Goal: Task Accomplishment & Management: Complete application form

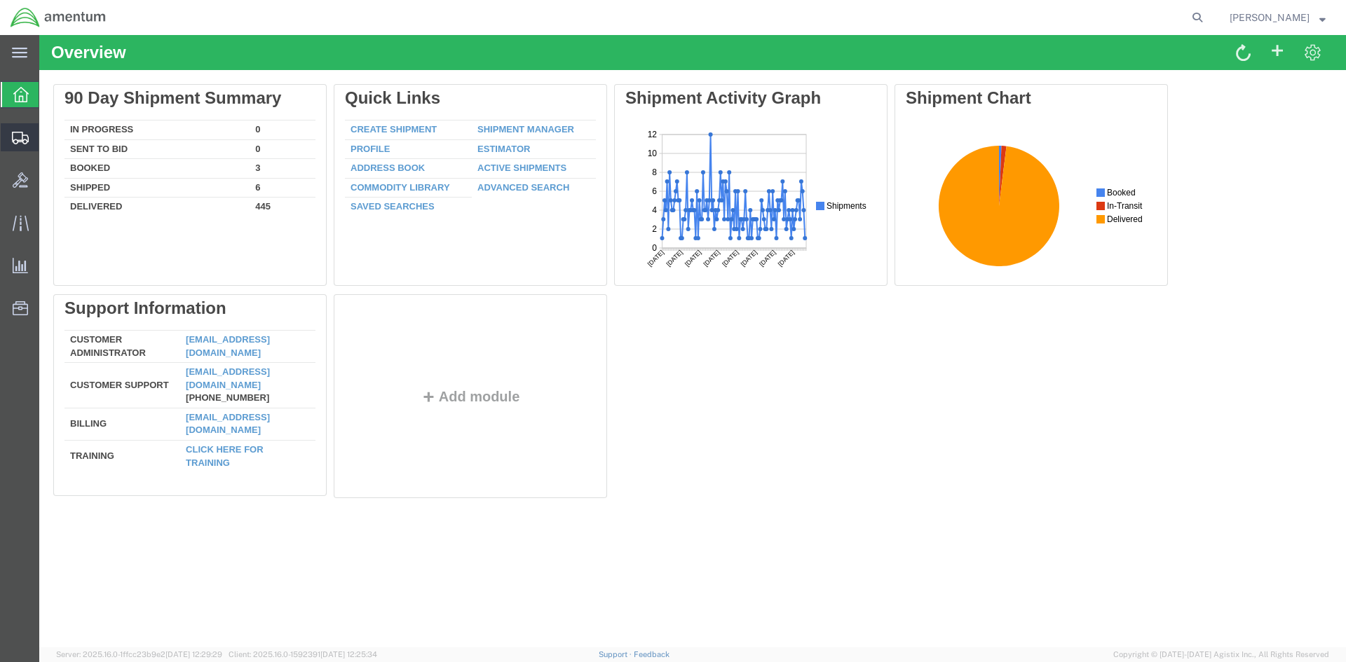
click at [0, 0] on span "Create Shipment" at bounding box center [0, 0] width 0 height 0
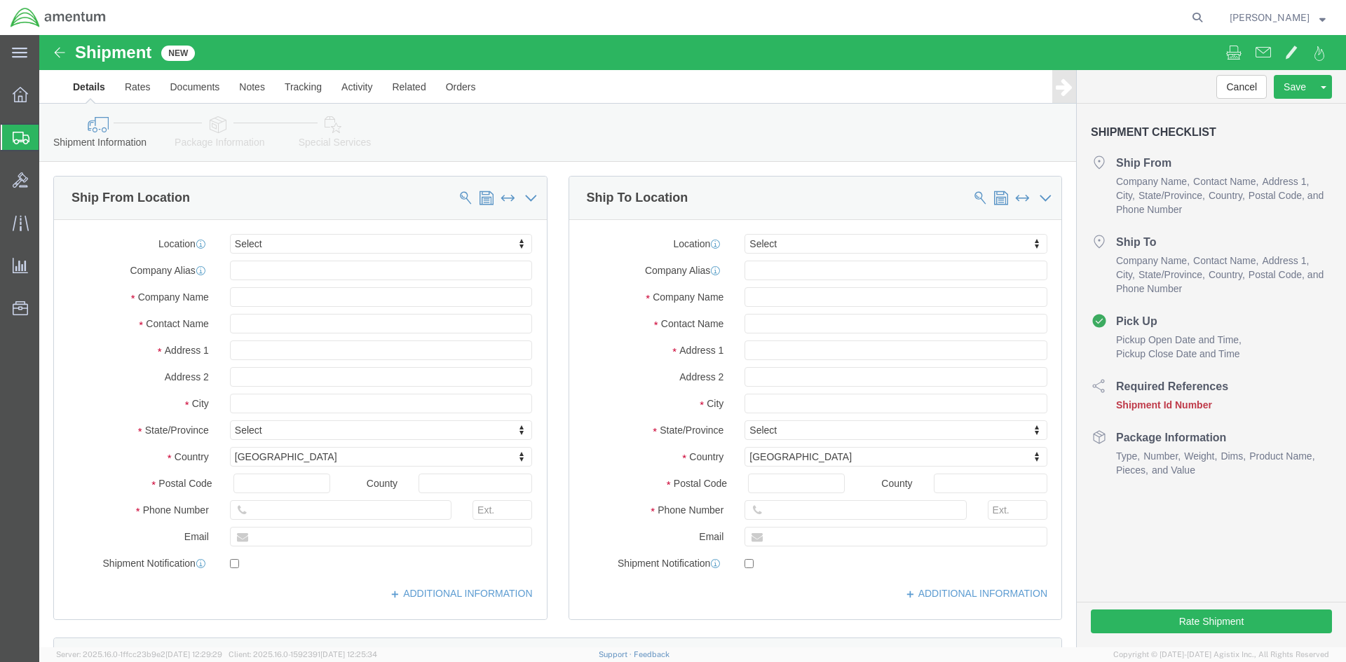
select select
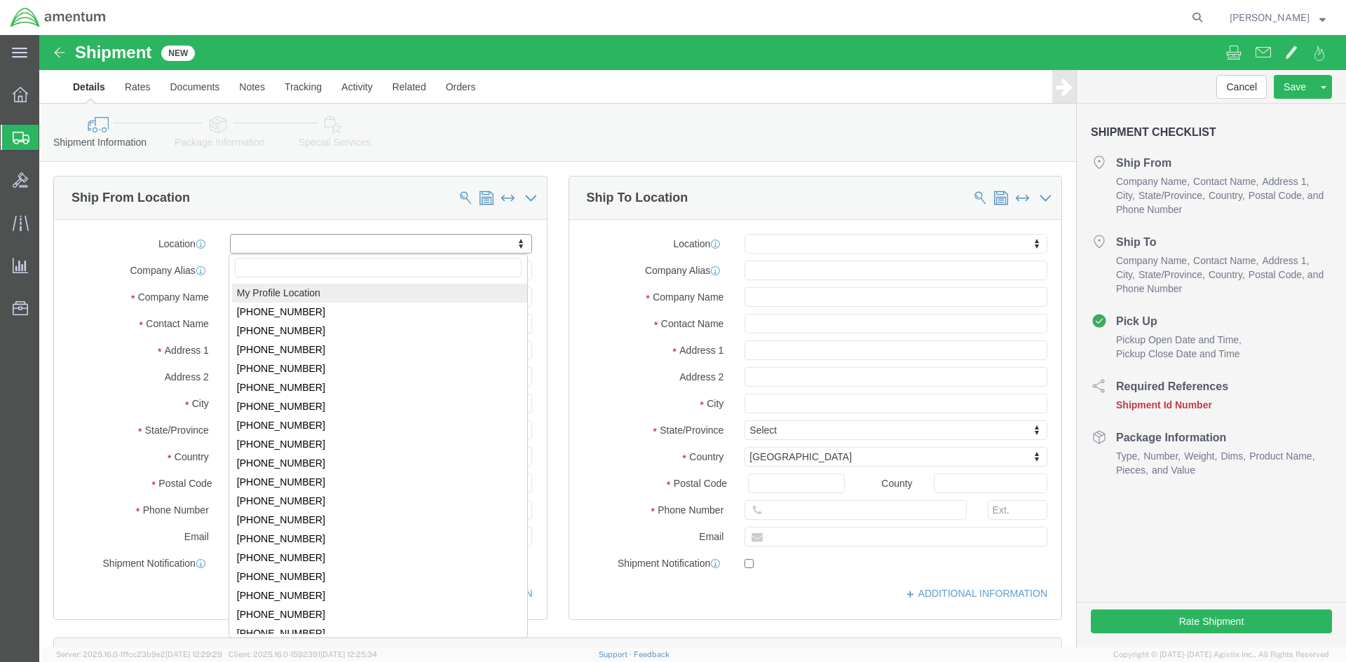
select select "MYPROFILE"
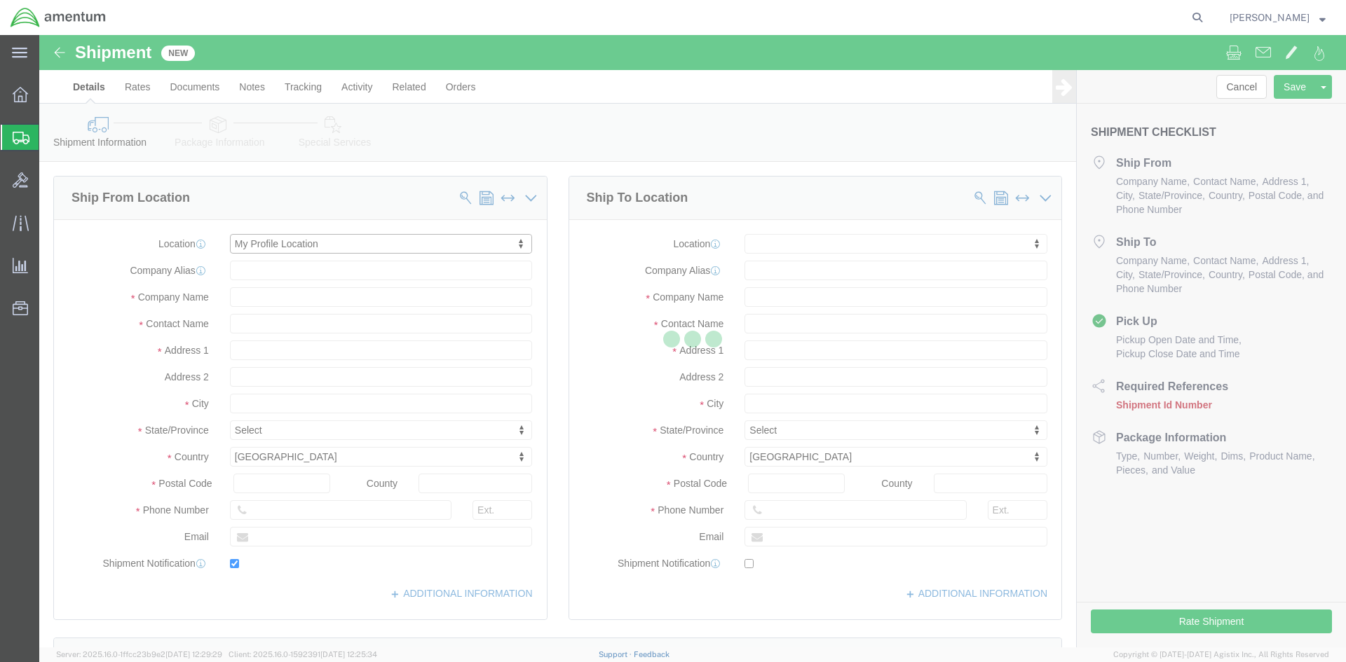
type input "[STREET_ADDRESS]"
type input "92154"
type input "[PHONE_NUMBER]"
type input "[PERSON_NAME][EMAIL_ADDRESS][PERSON_NAME][DOMAIN_NAME]"
checkbox input "true"
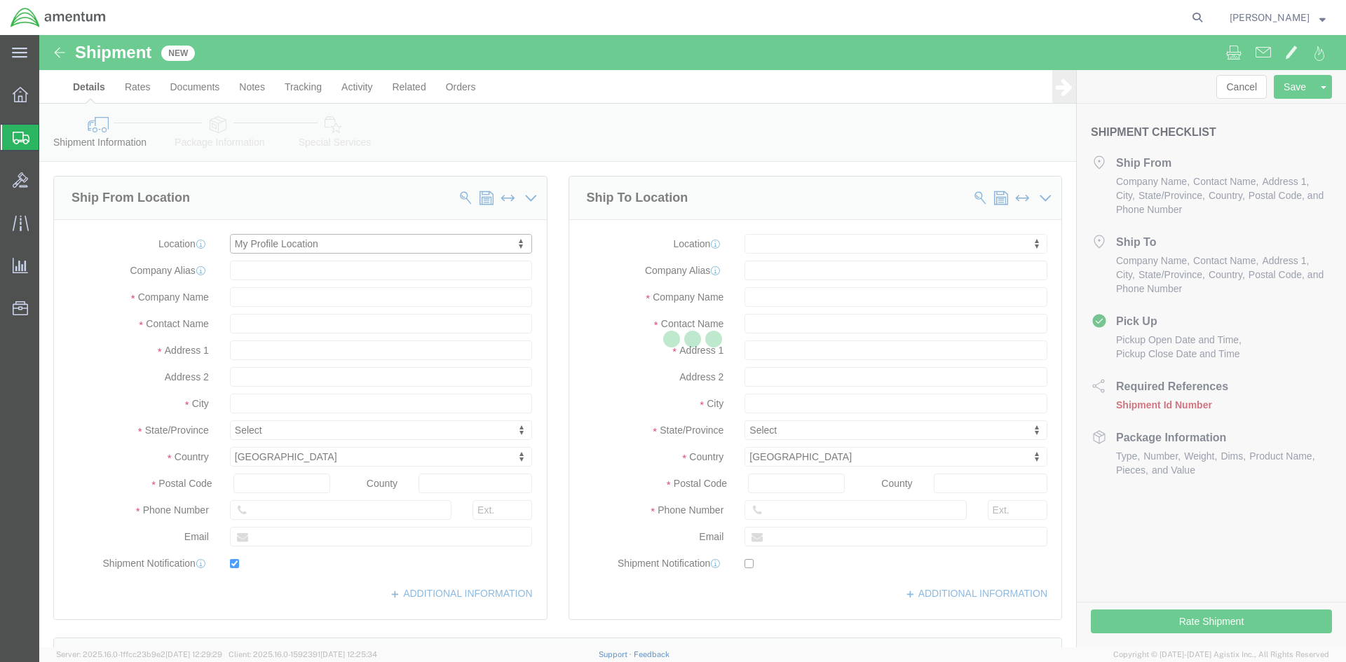
type input "Amentum Services, Inc."
type input "[PERSON_NAME]"
type input "[GEOGRAPHIC_DATA]"
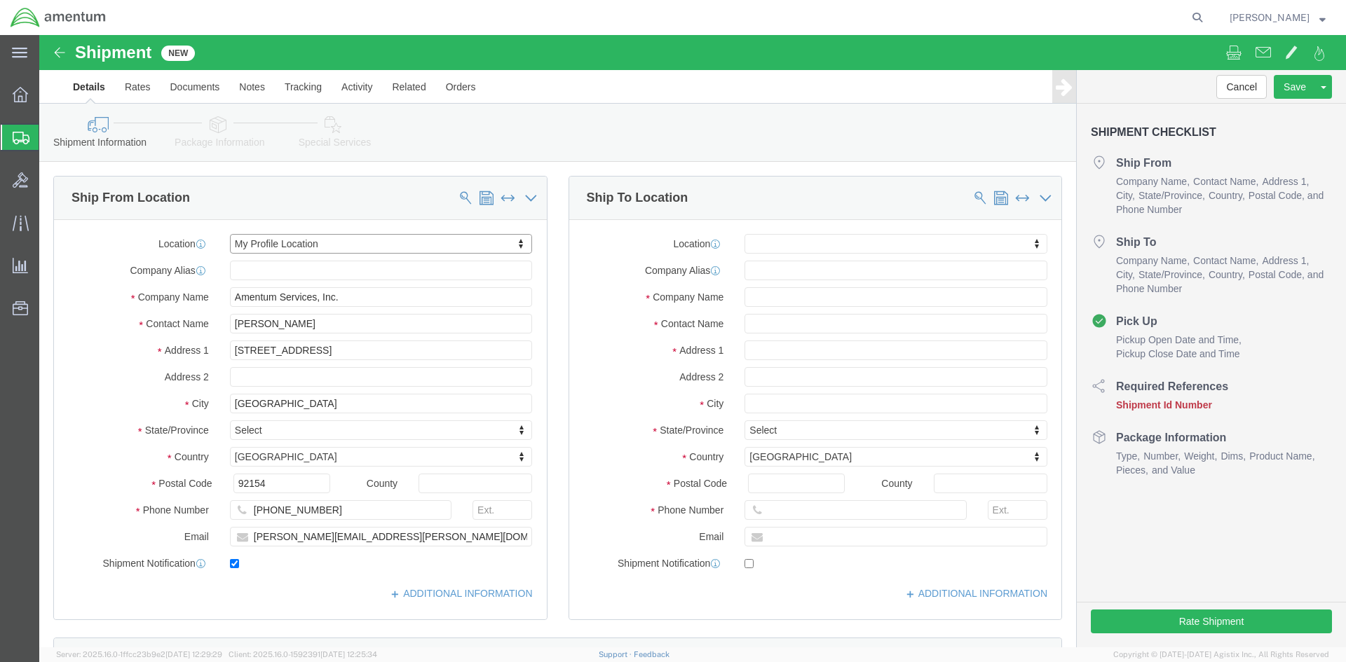
select select "CA"
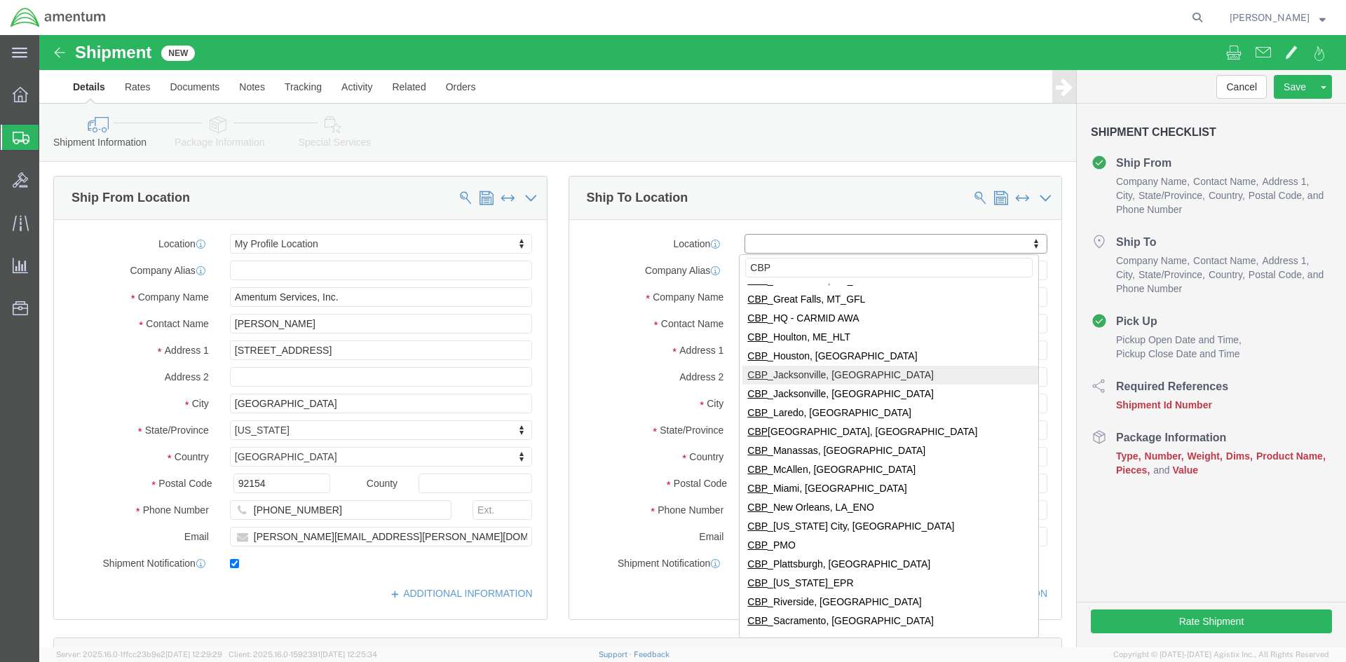
scroll to position [196, 0]
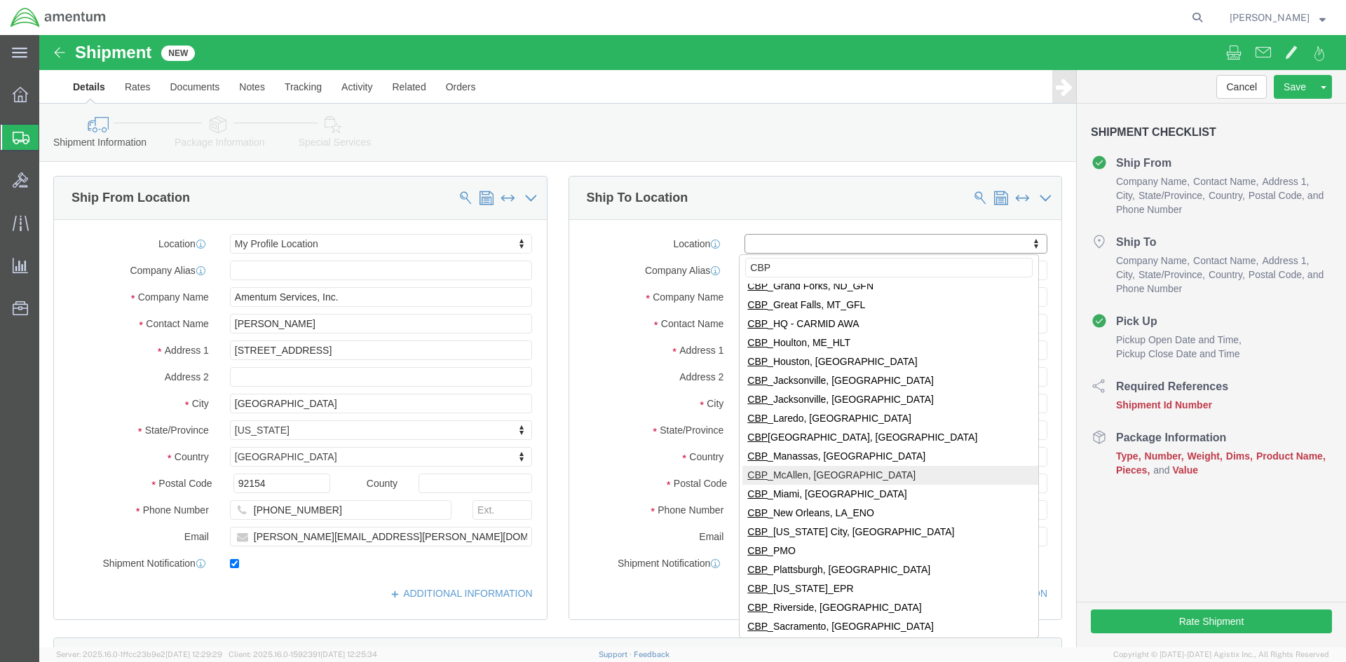
type input "CBP"
select select "49941"
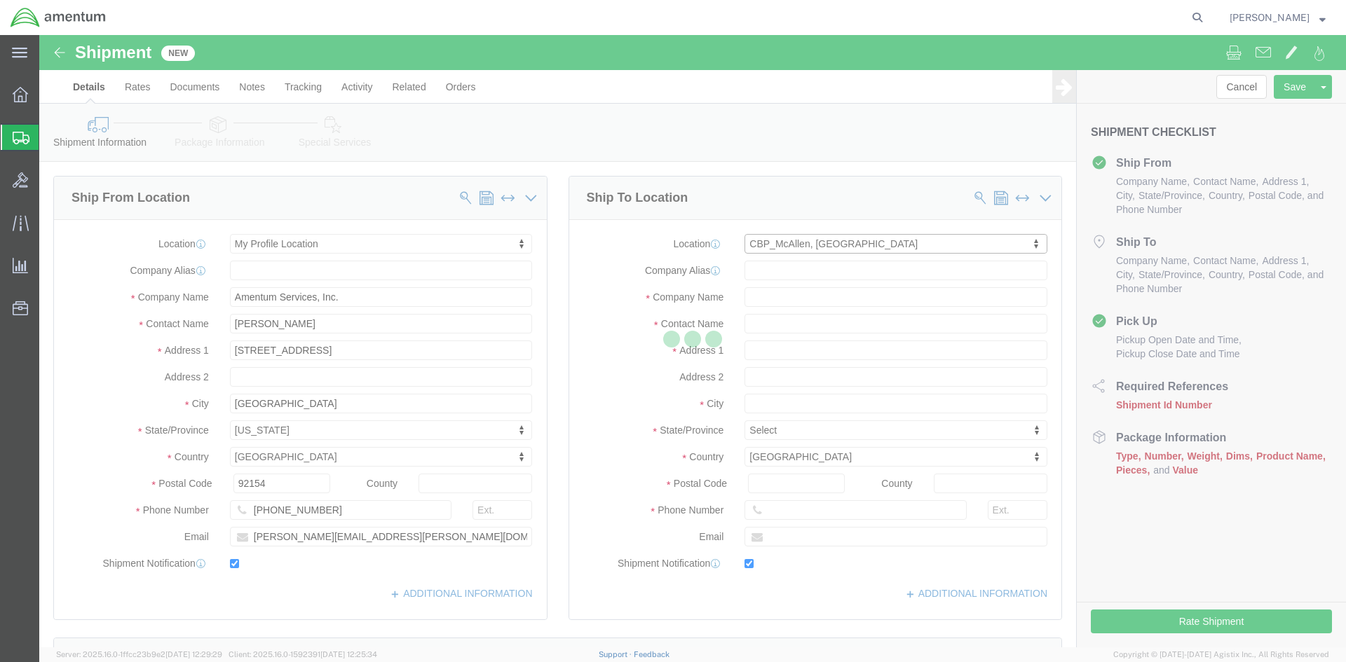
type input "[STREET_ADDRESS]"
type input "32C"
type input "78503"
type input "[PHONE_NUMBER]"
type input "[PERSON_NAME][EMAIL_ADDRESS][PERSON_NAME][DOMAIN_NAME]"
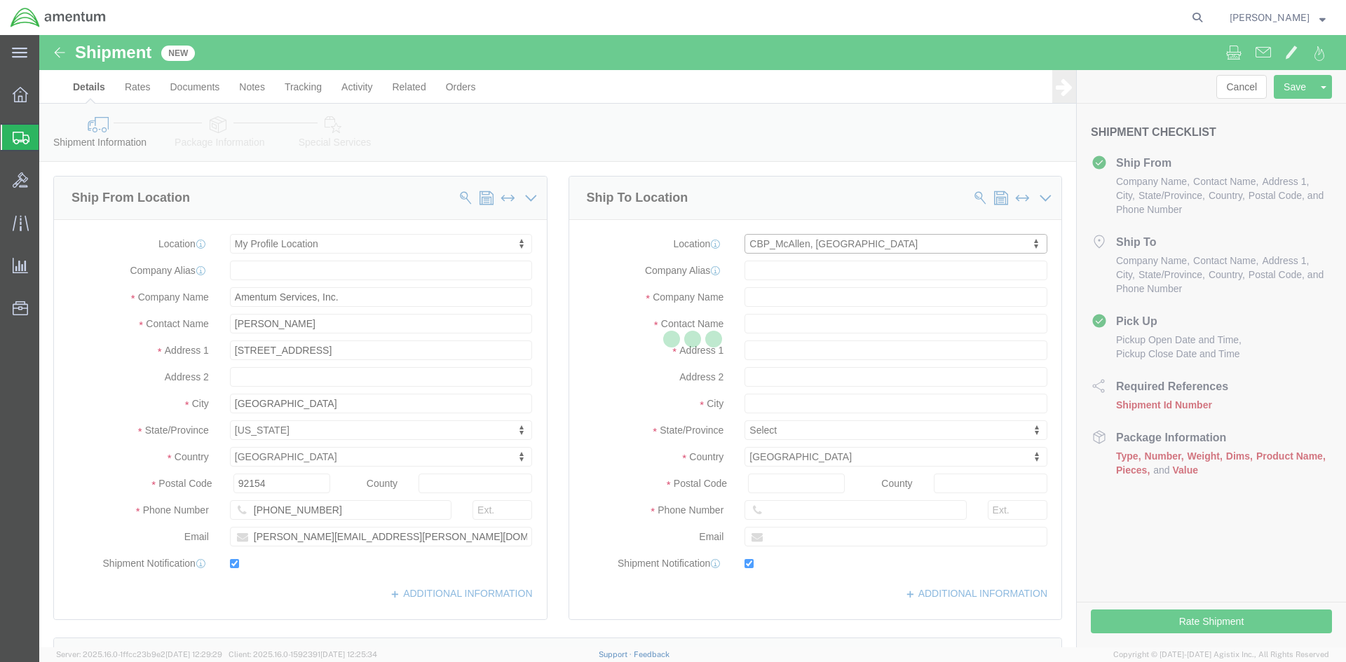
checkbox input "true"
type input "Amentum Services, Inc"
type input "[PERSON_NAME]"
type input "McAllen"
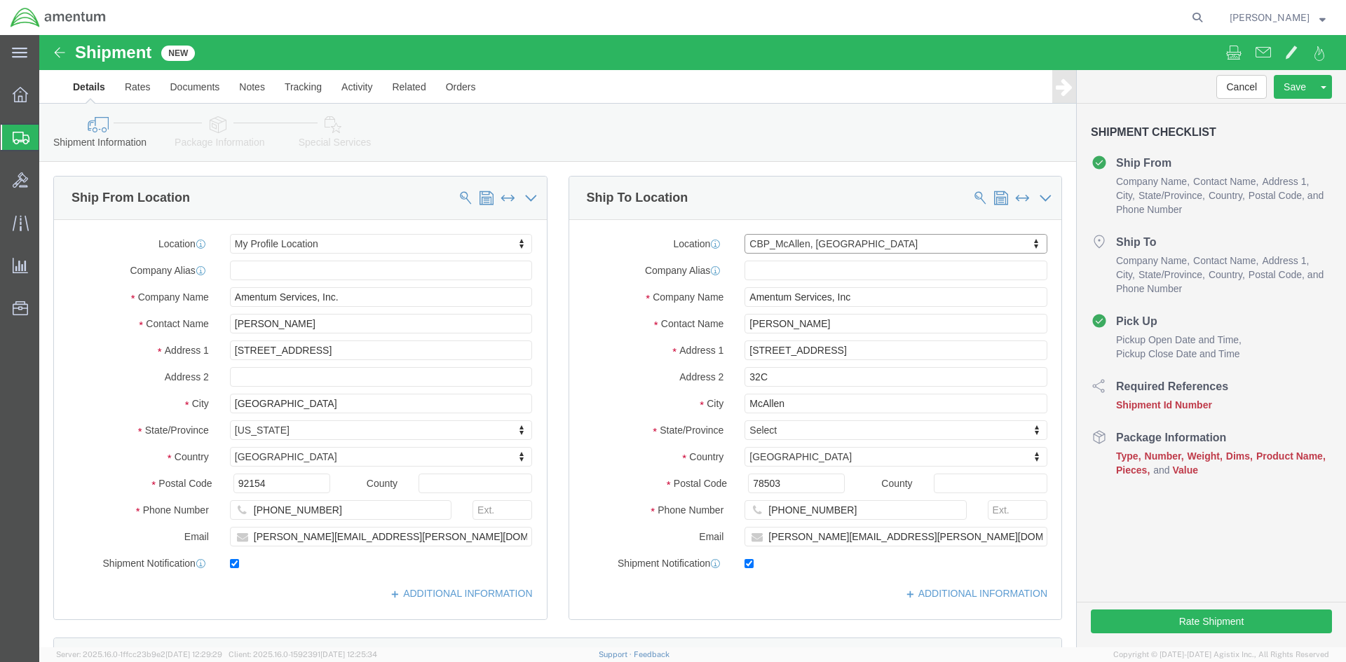
select select "[GEOGRAPHIC_DATA]"
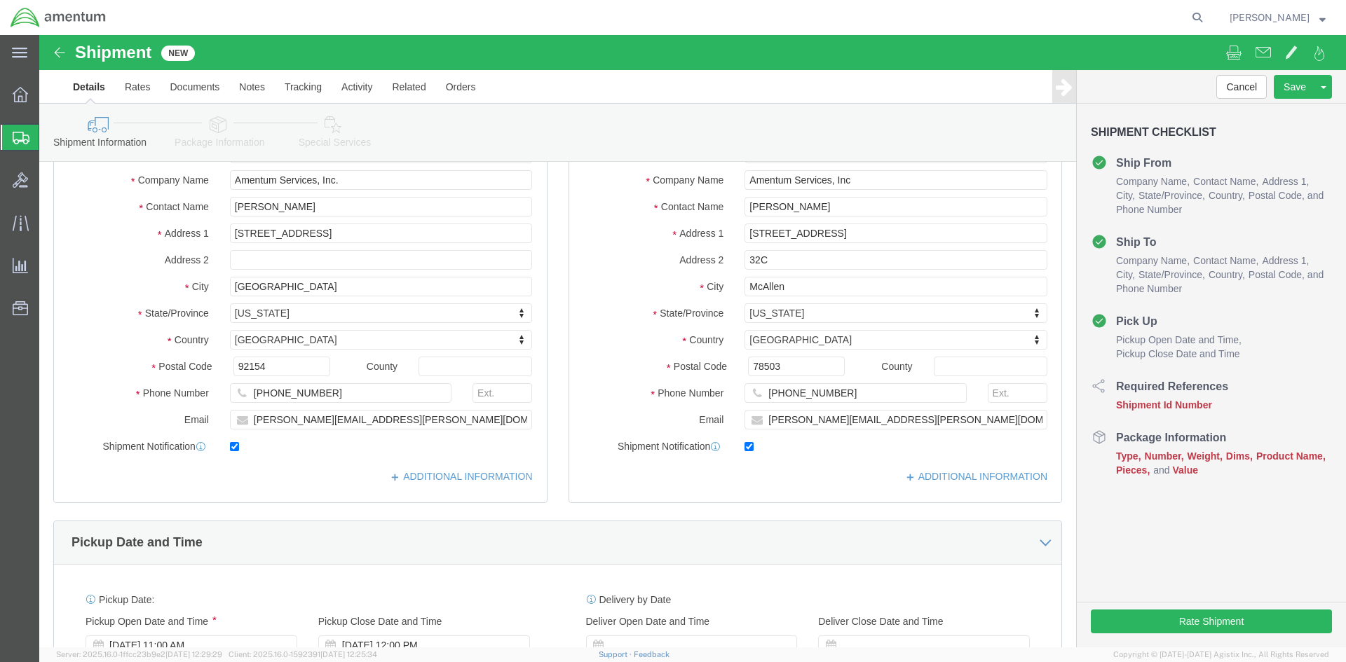
scroll to position [280, 0]
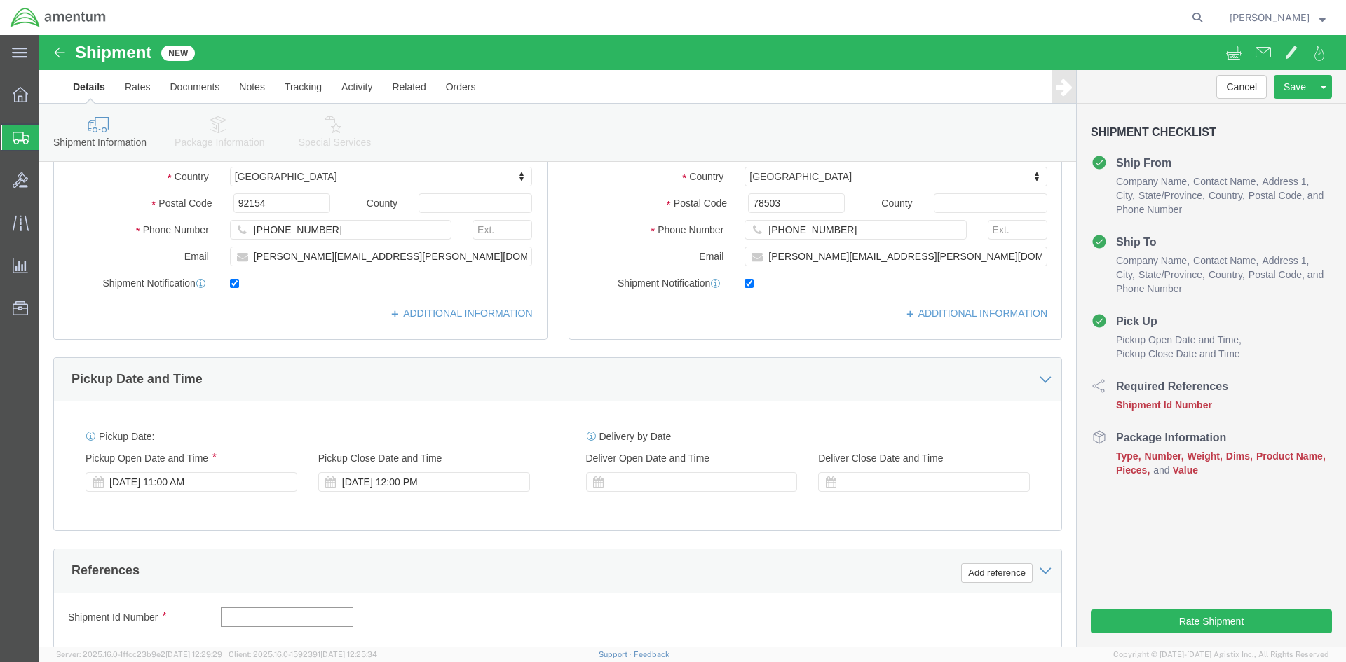
click input "text"
type input "USAGE 324149"
click button "Add reference"
click select "Select Account Type Activity ID Airline Appointment Number ASN Batch Request # …"
select select "DEPT"
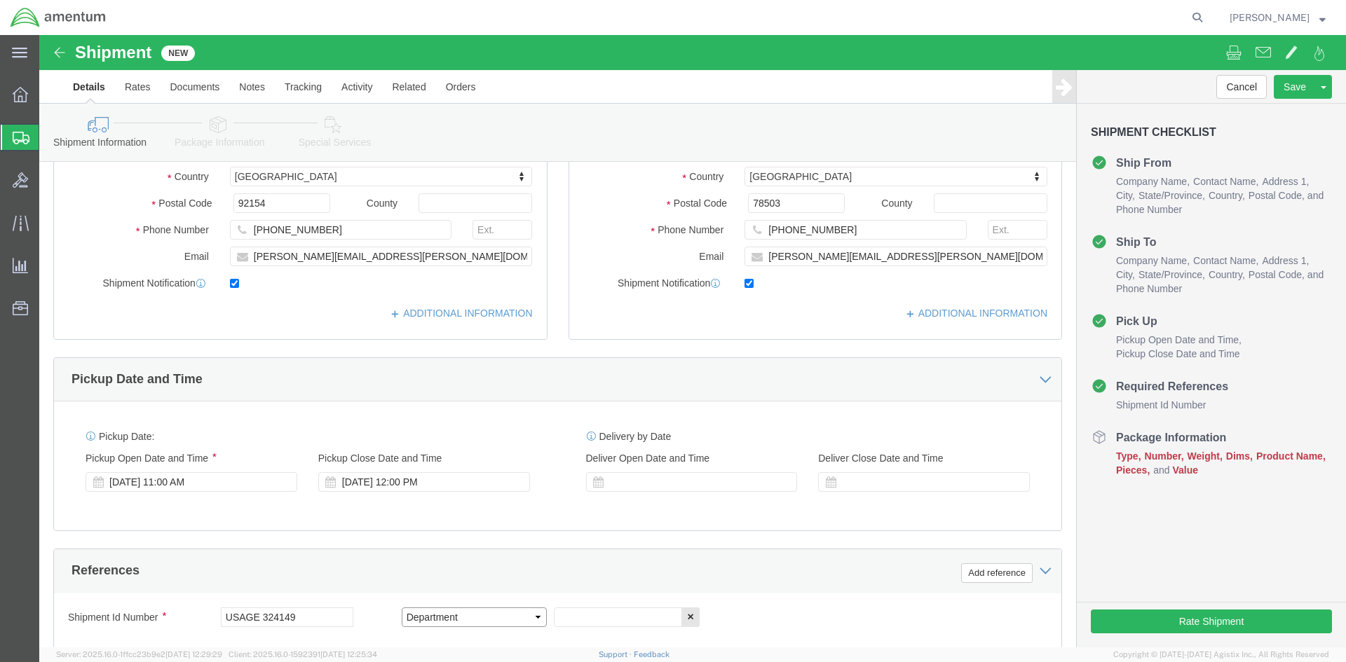
click select "Select Account Type Activity ID Airline Appointment Number ASN Batch Request # …"
click input "text"
type input "CBP"
click button "Add reference"
click input "text"
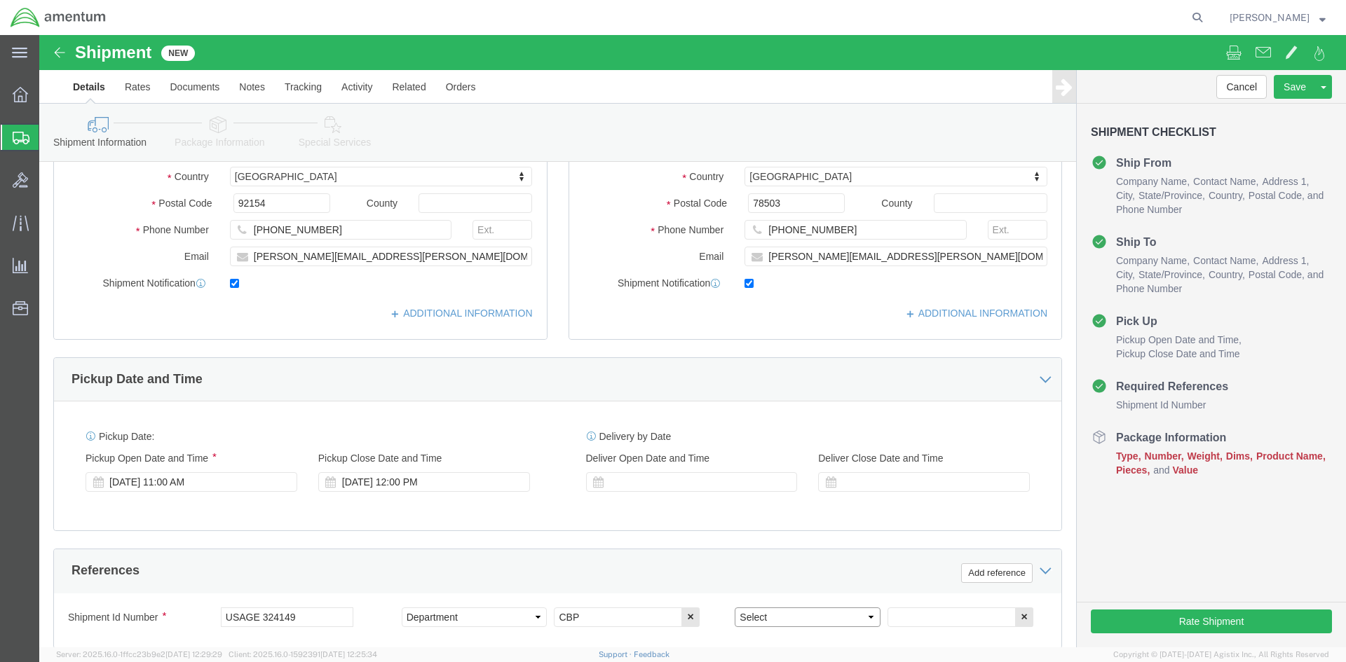
click select "Select Account Type Activity ID Airline Appointment Number ASN Batch Request # …"
select select "PROJNUM"
click select "Select Account Type Activity ID Airline Appointment Number ASN Batch Request # …"
click input "text"
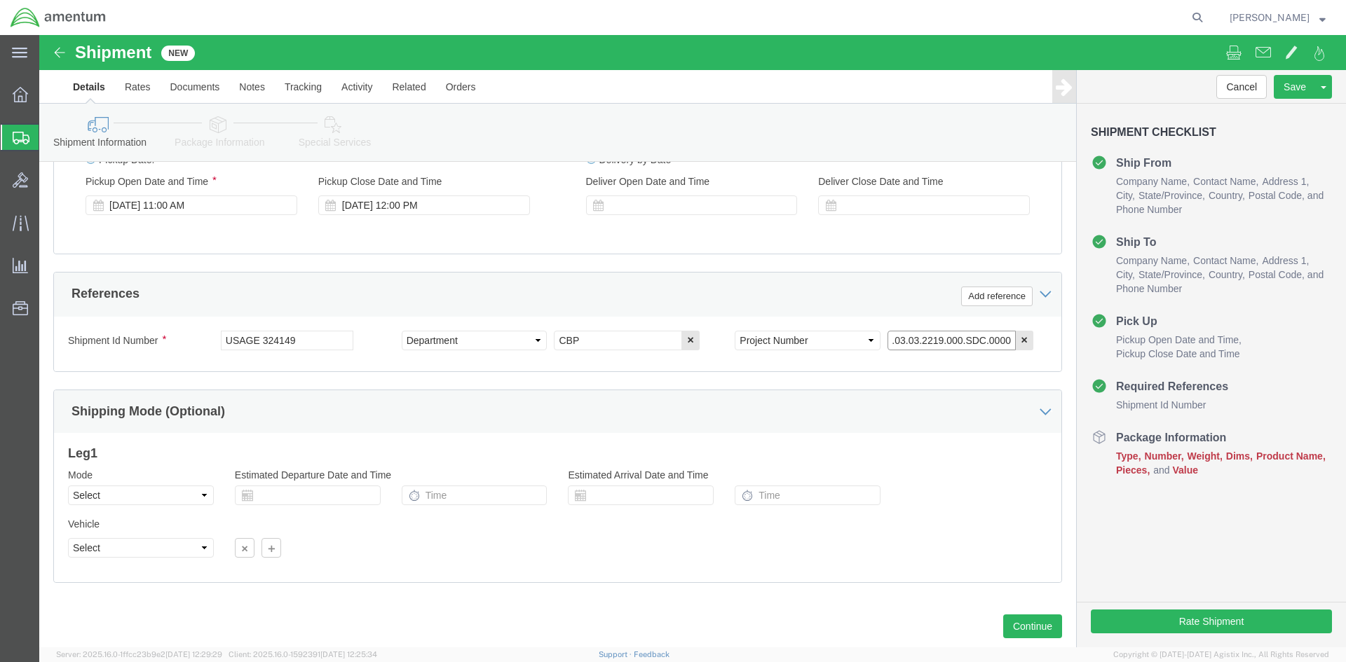
scroll to position [561, 0]
type input "6118.03.03.2219.000.SDC.0000"
click button "Continue"
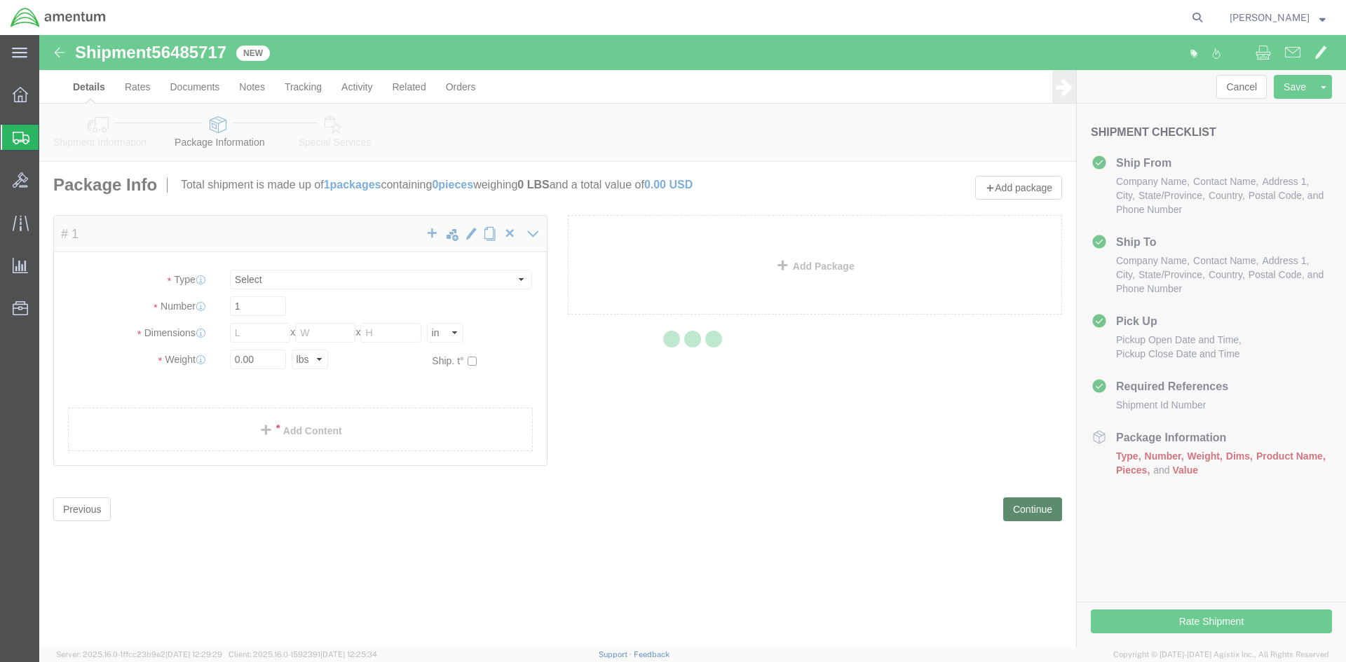
select select "CBOX"
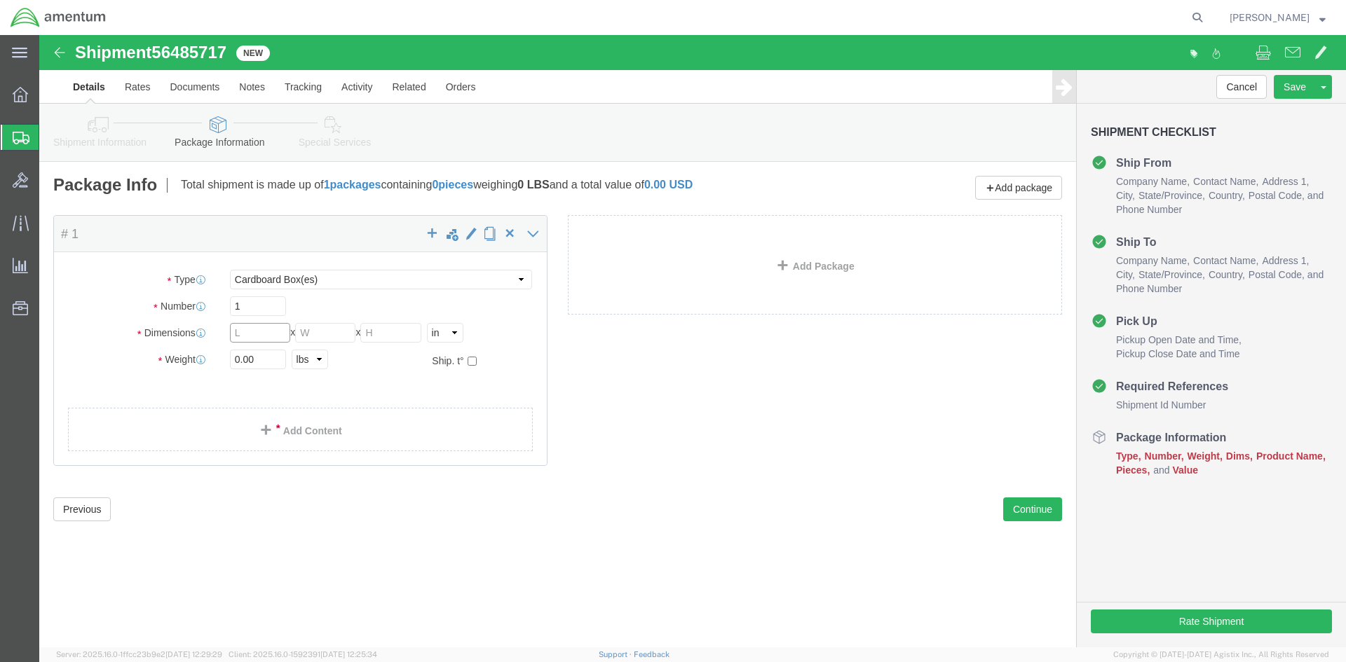
click input "text"
type input "10"
type input "6"
type input "4"
type input "1"
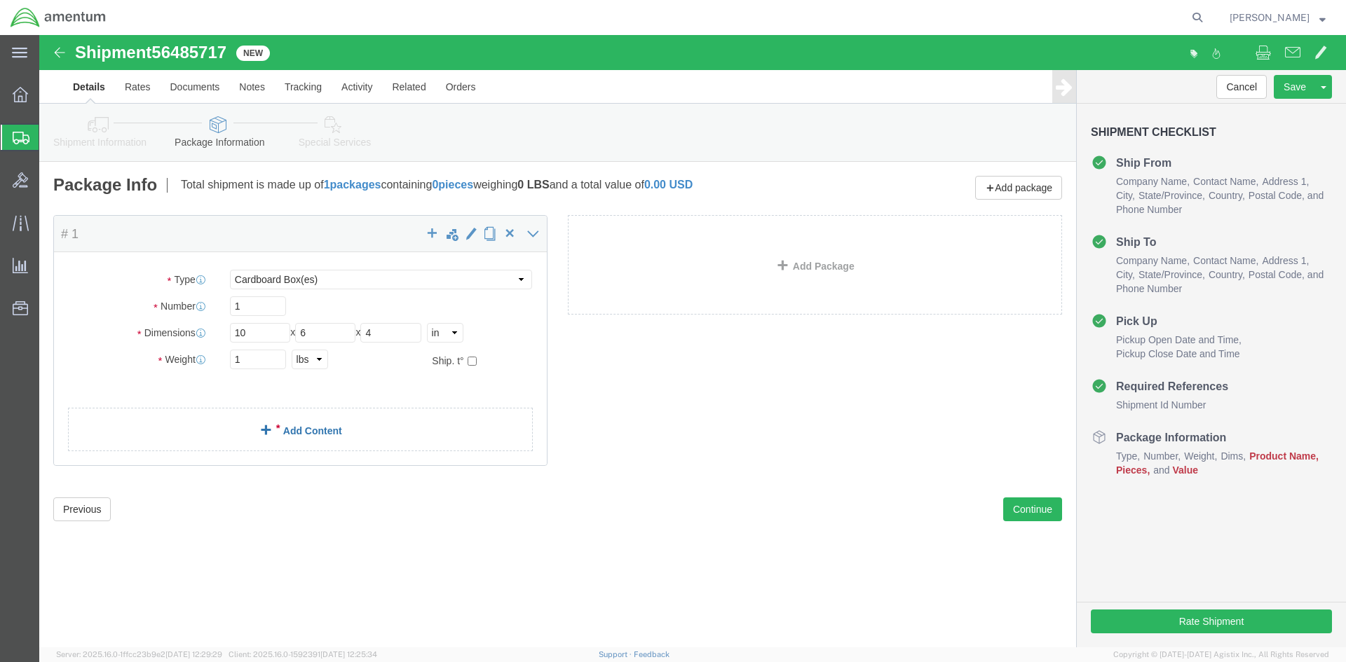
click link "Add Content"
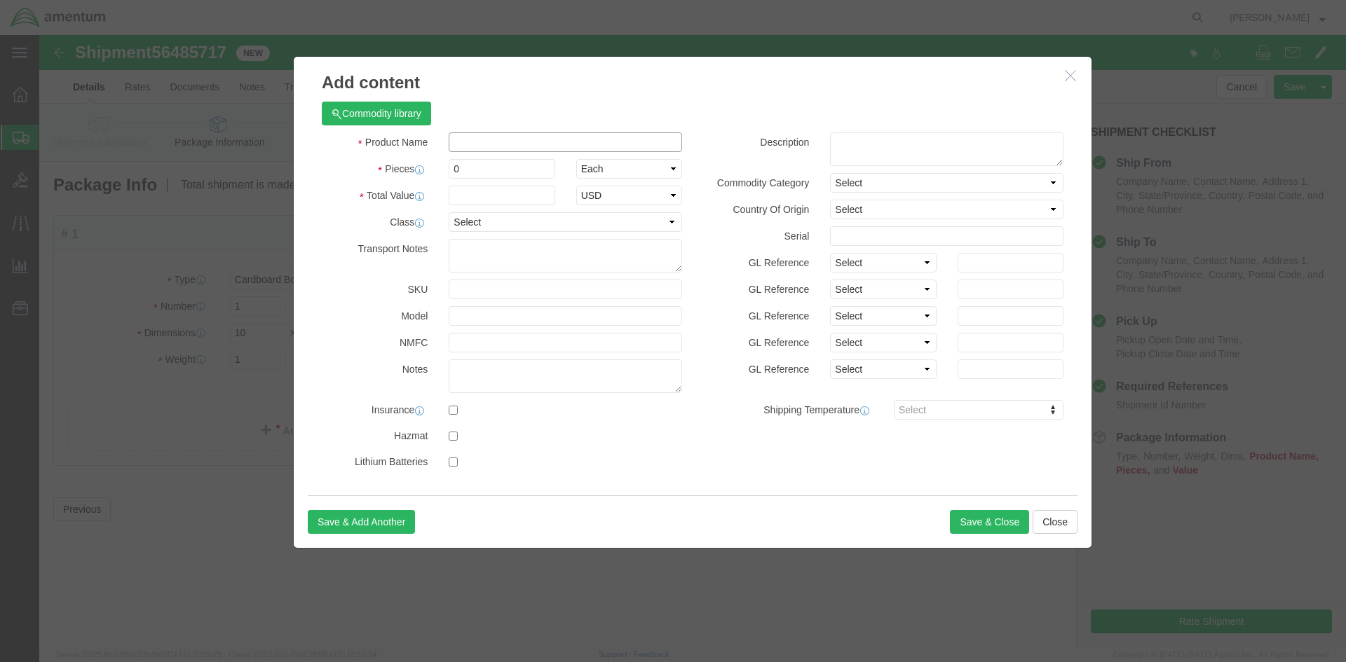
click input "text"
type input "DRAIN FUEL"
type input "1"
type input "150.00"
click button "Save & Close"
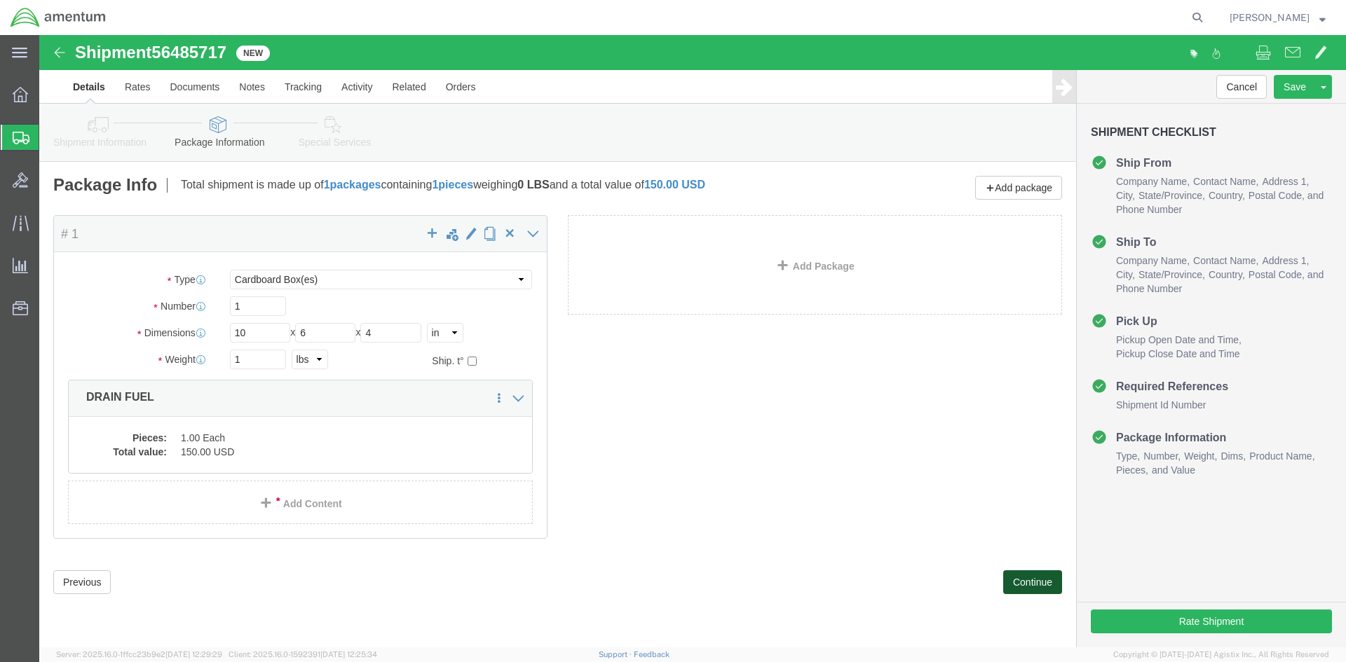
click button "Continue"
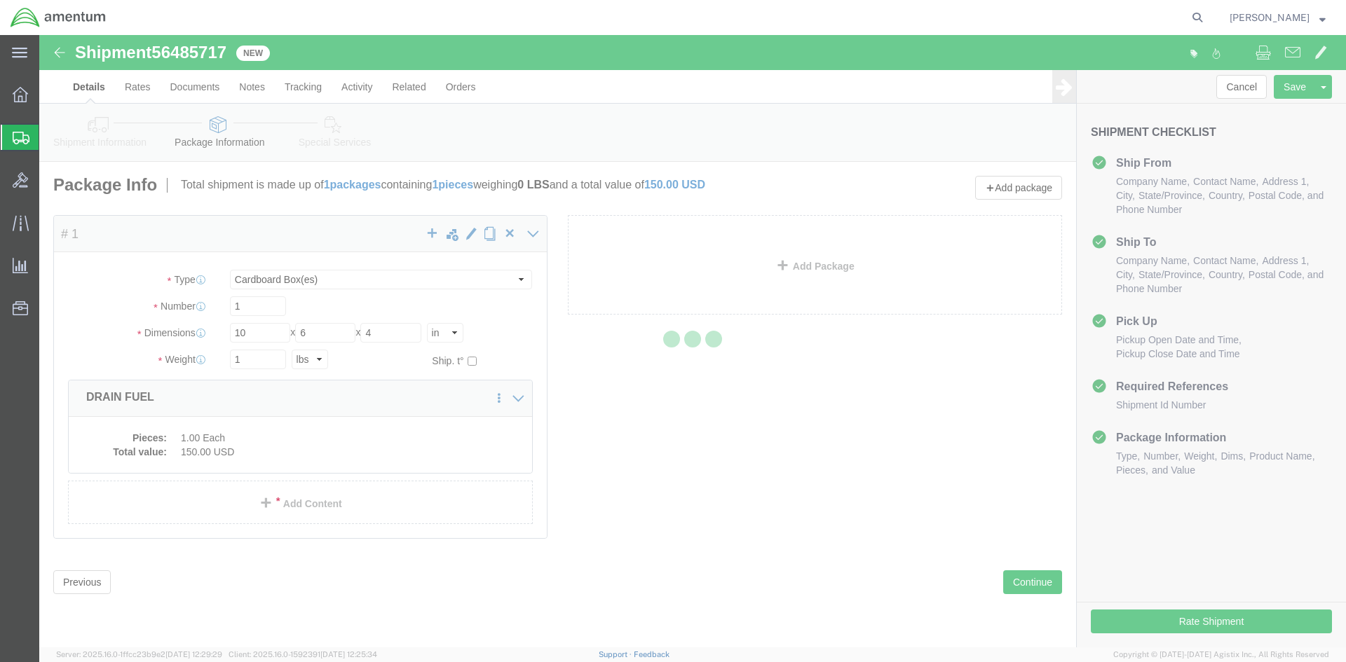
select select
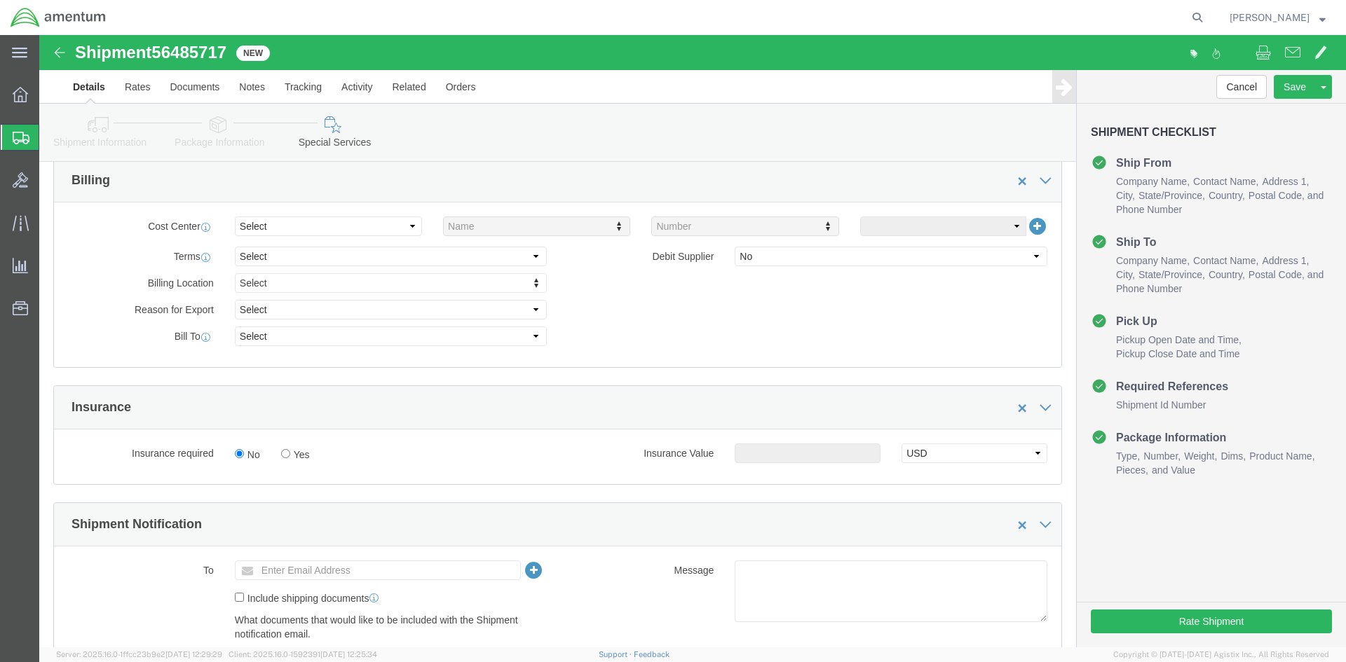
scroll to position [631, 0]
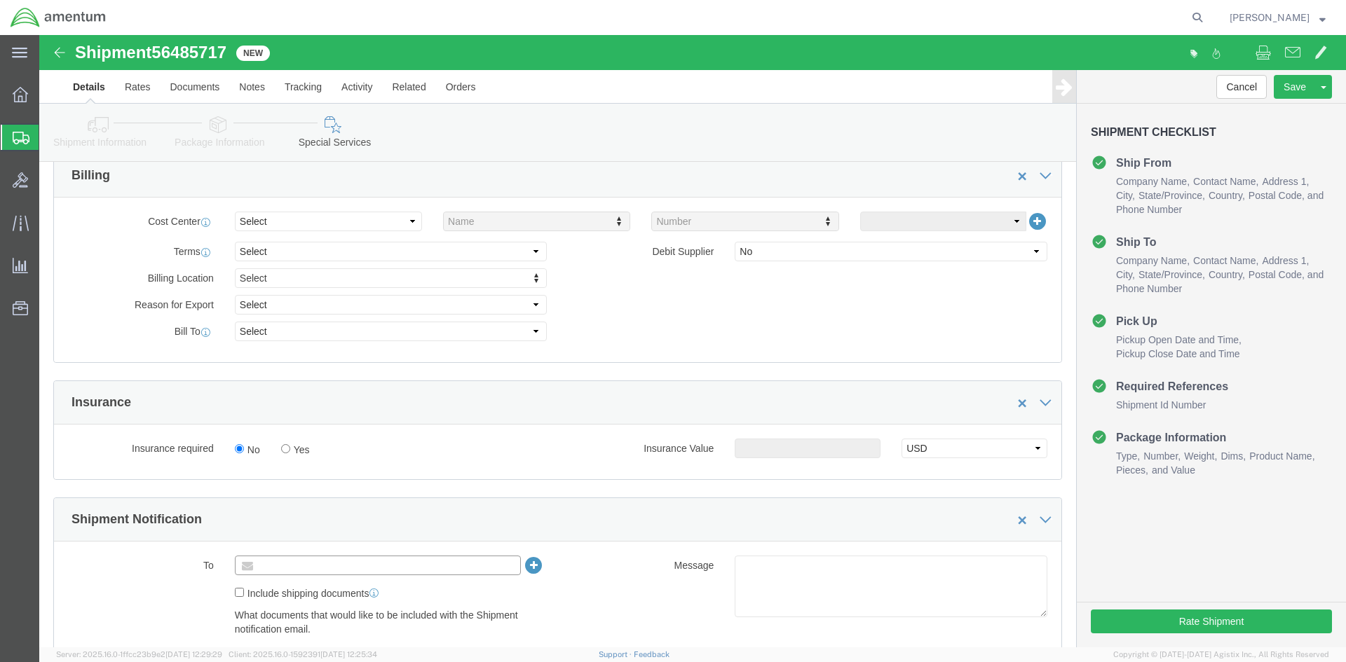
click input "text"
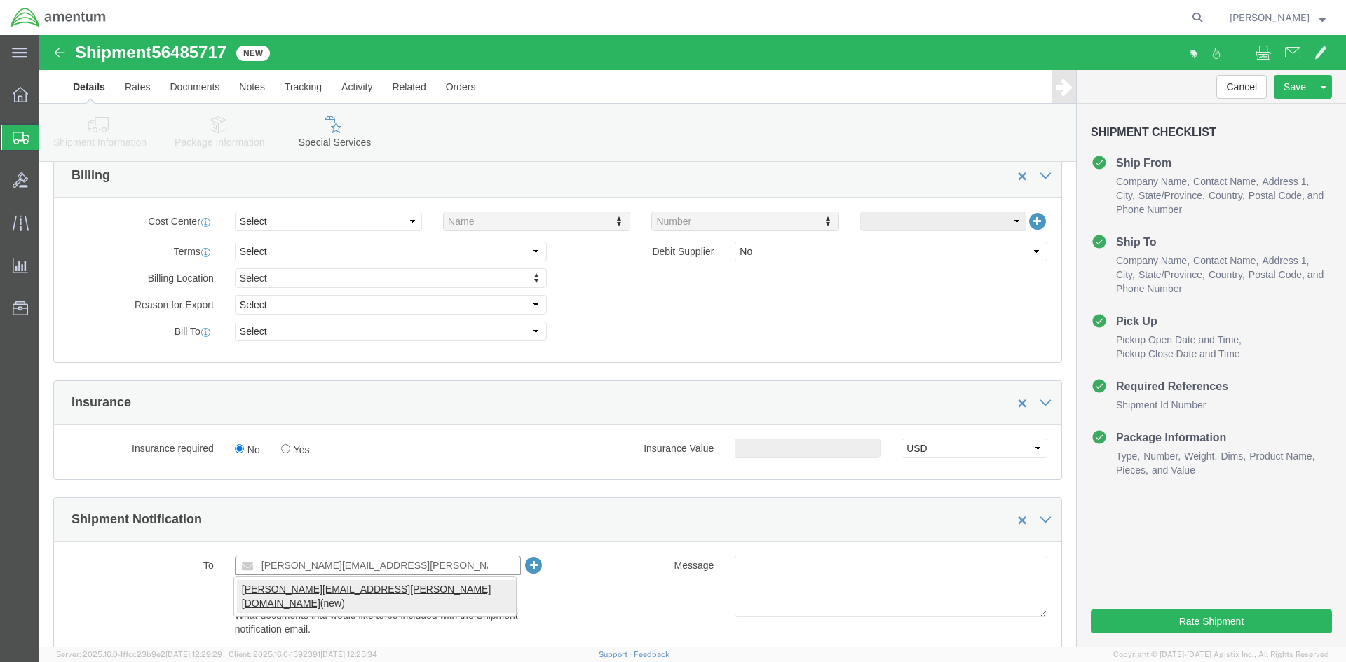
type input "[PERSON_NAME][EMAIL_ADDRESS][PERSON_NAME][DOMAIN_NAME]"
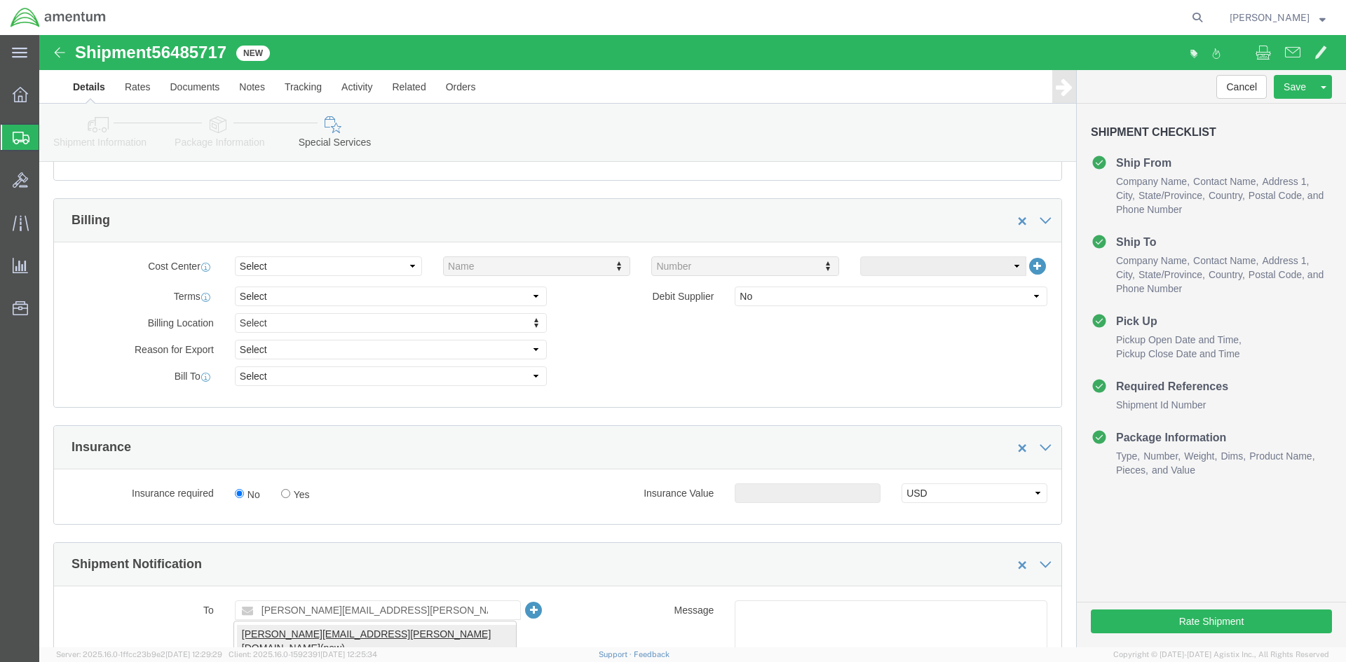
click div "[PERSON_NAME][EMAIL_ADDRESS][PERSON_NAME][DOMAIN_NAME] (new)"
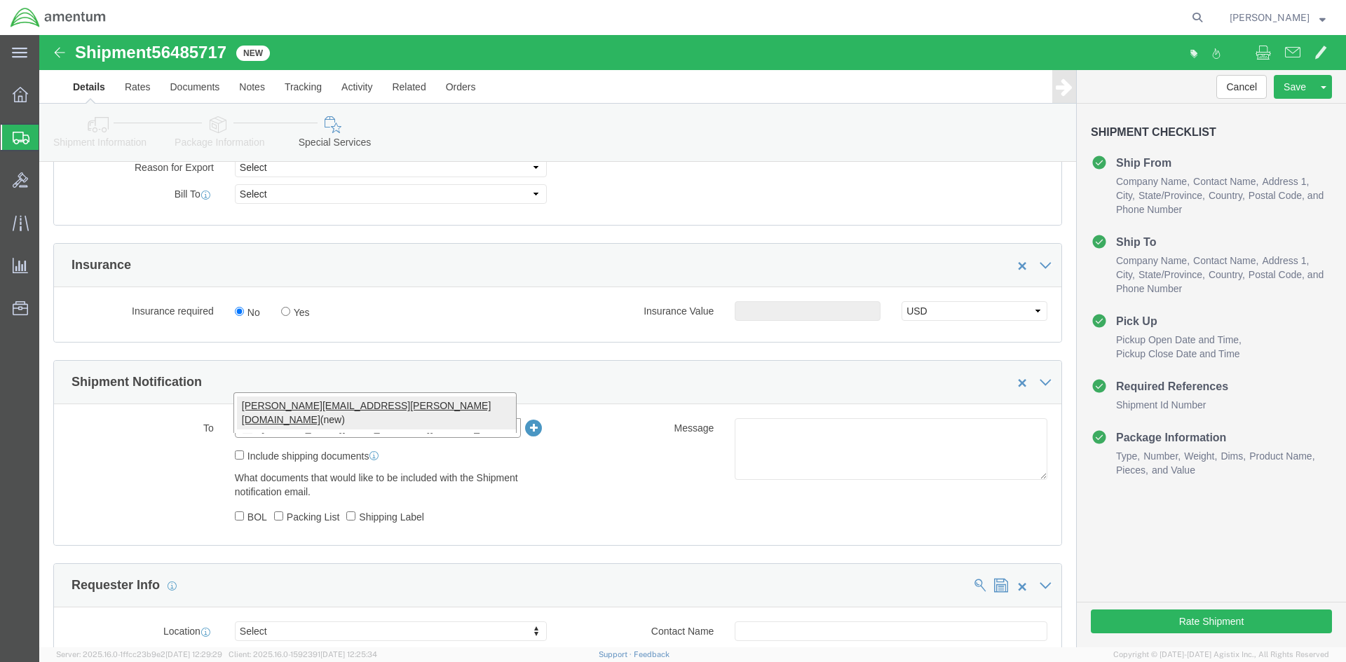
scroll to position [771, 0]
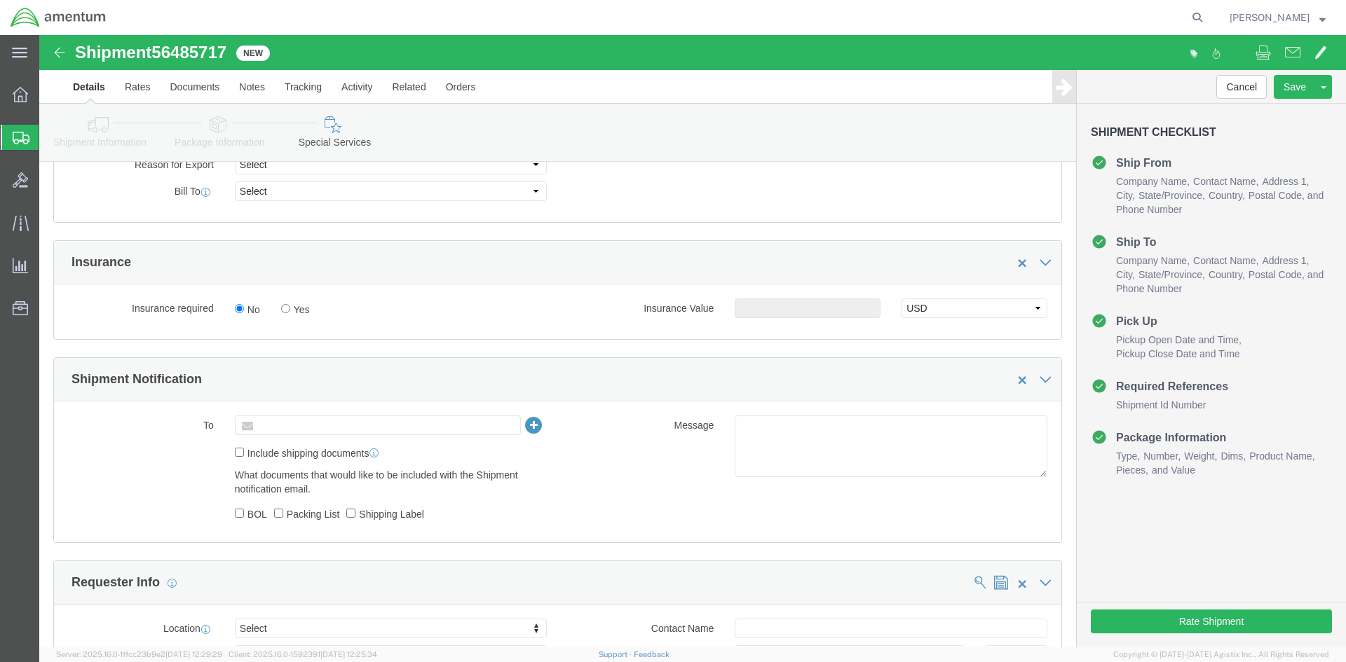
type input "Enter Email Address"
click ul "Enter Email Address"
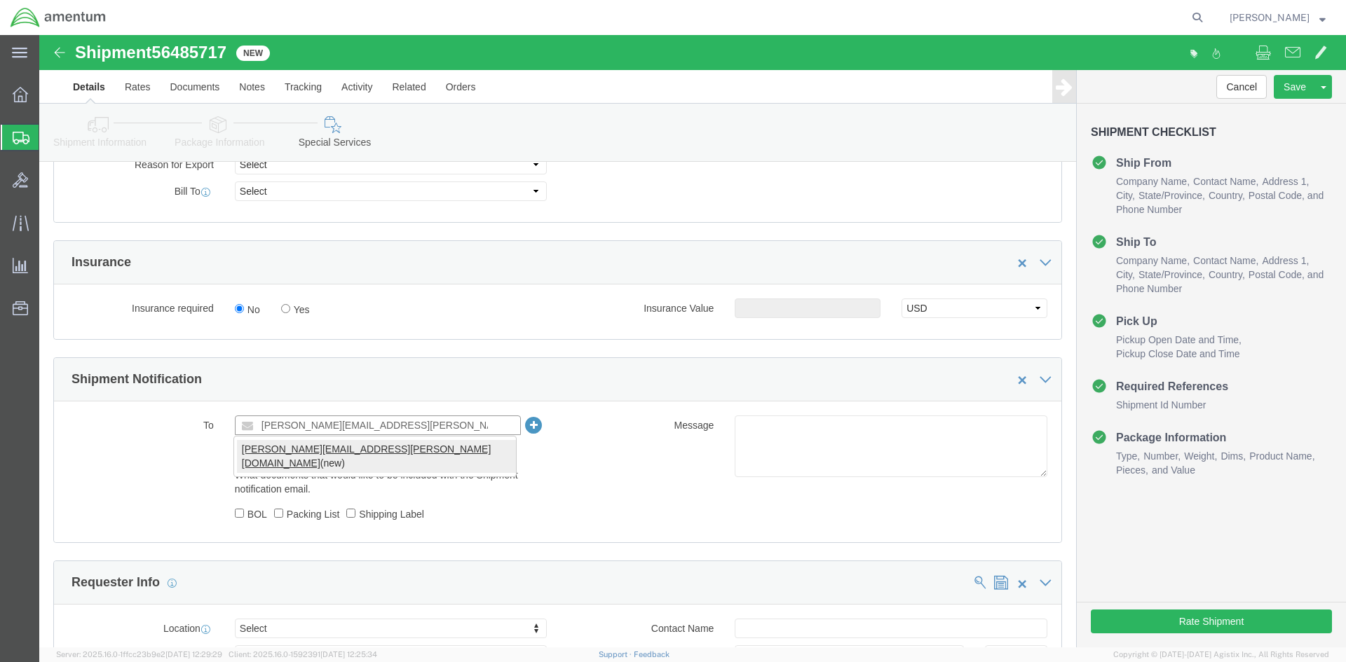
type input "[PERSON_NAME][EMAIL_ADDRESS][PERSON_NAME][DOMAIN_NAME]"
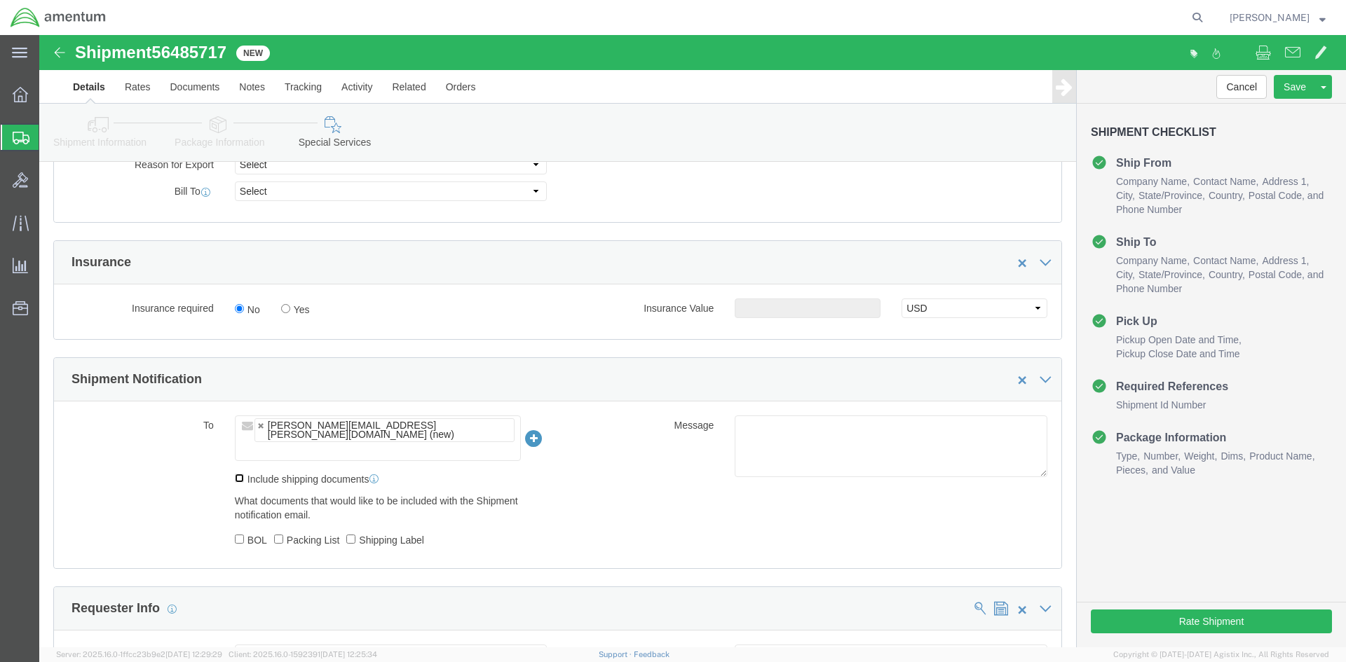
click input "Include shipping documents"
checkbox input "true"
click button "Rate Shipment"
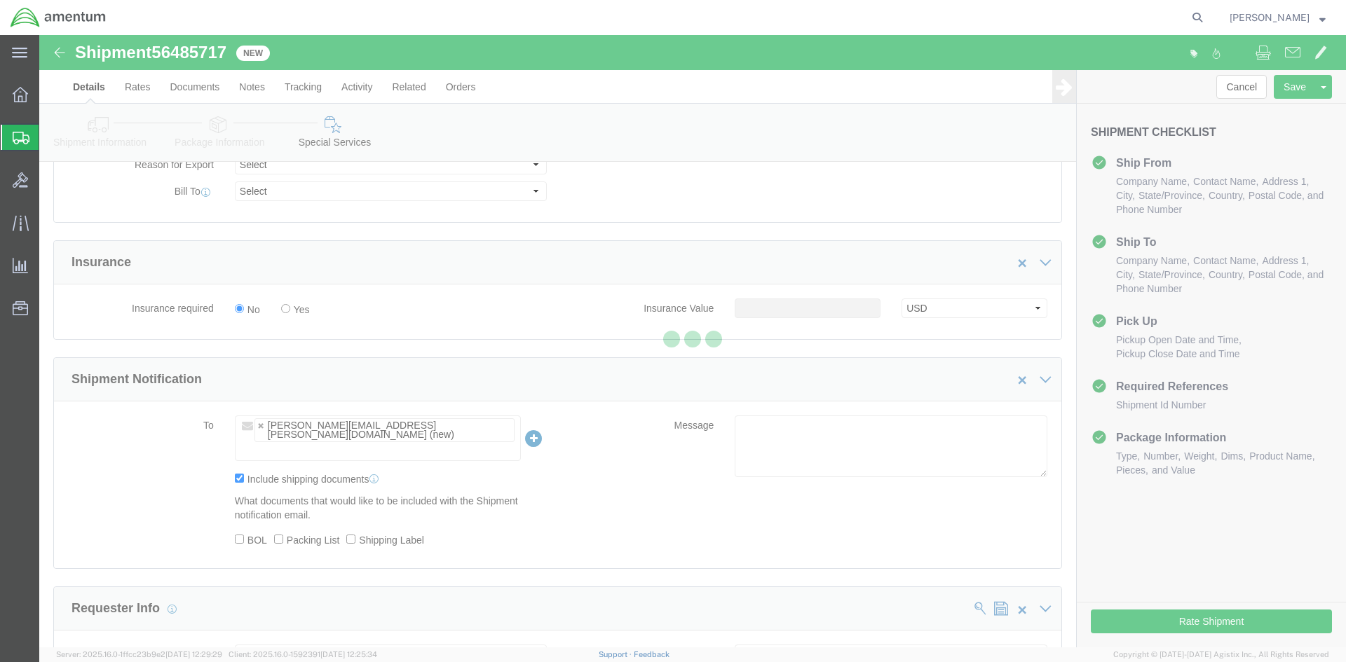
select select "49947"
select select "49941"
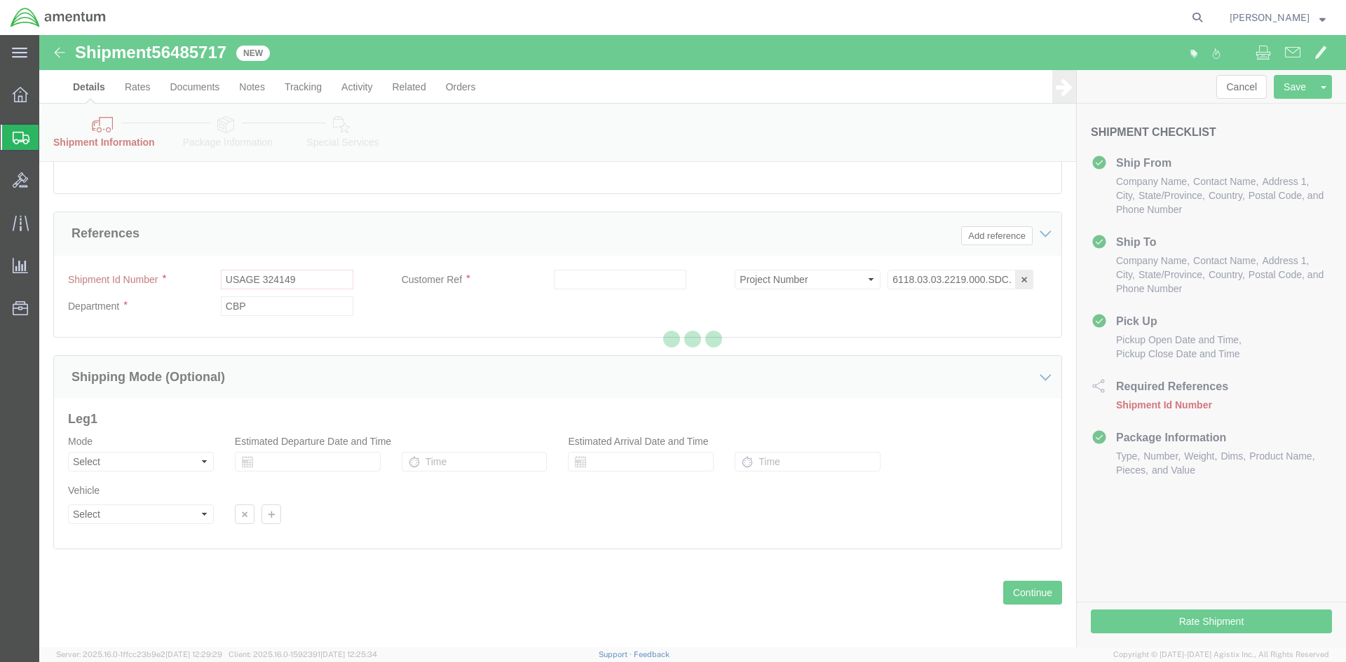
scroll to position [675, 0]
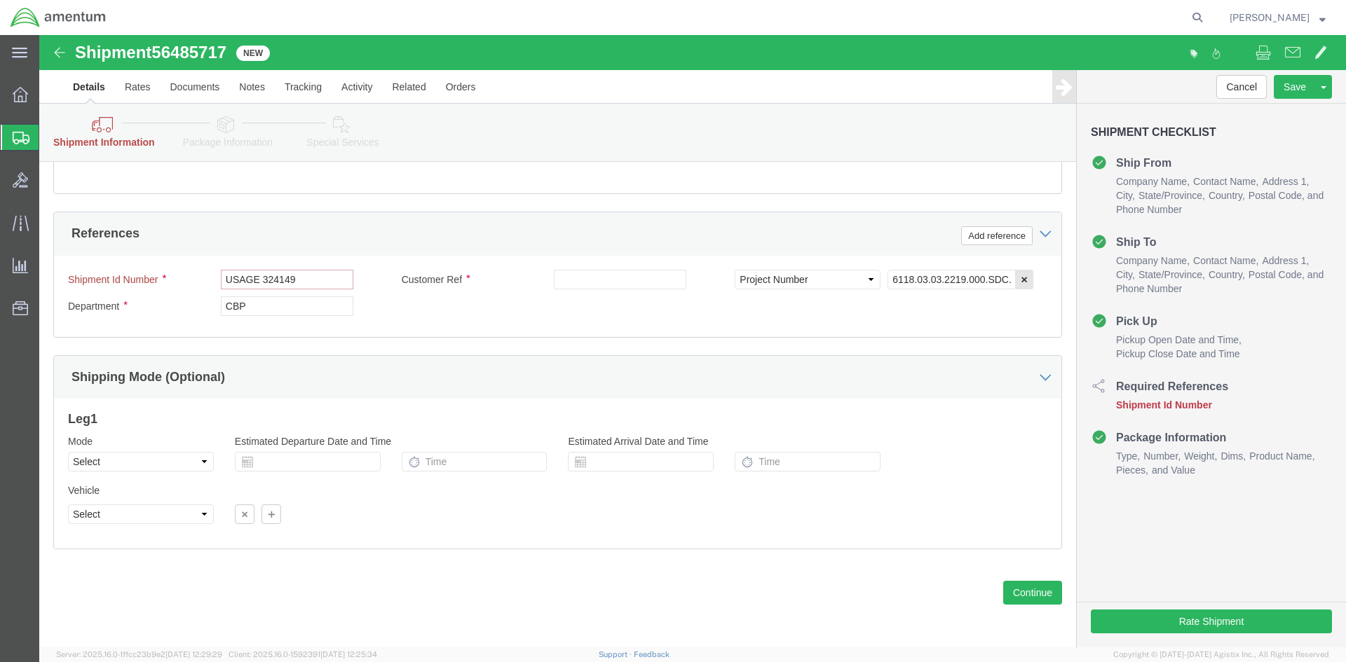
click input "USAGE 324149"
click input "text"
paste input "USAGE 324149"
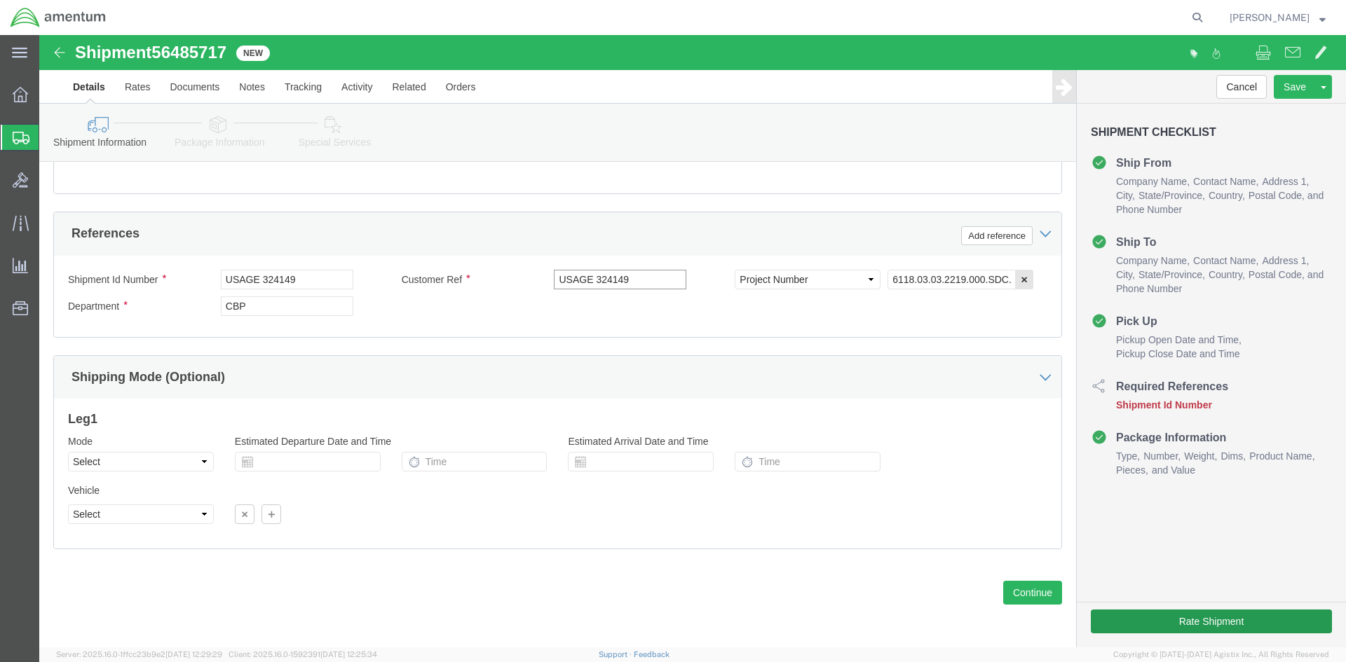
type input "USAGE 324149"
click button "Rate Shipment"
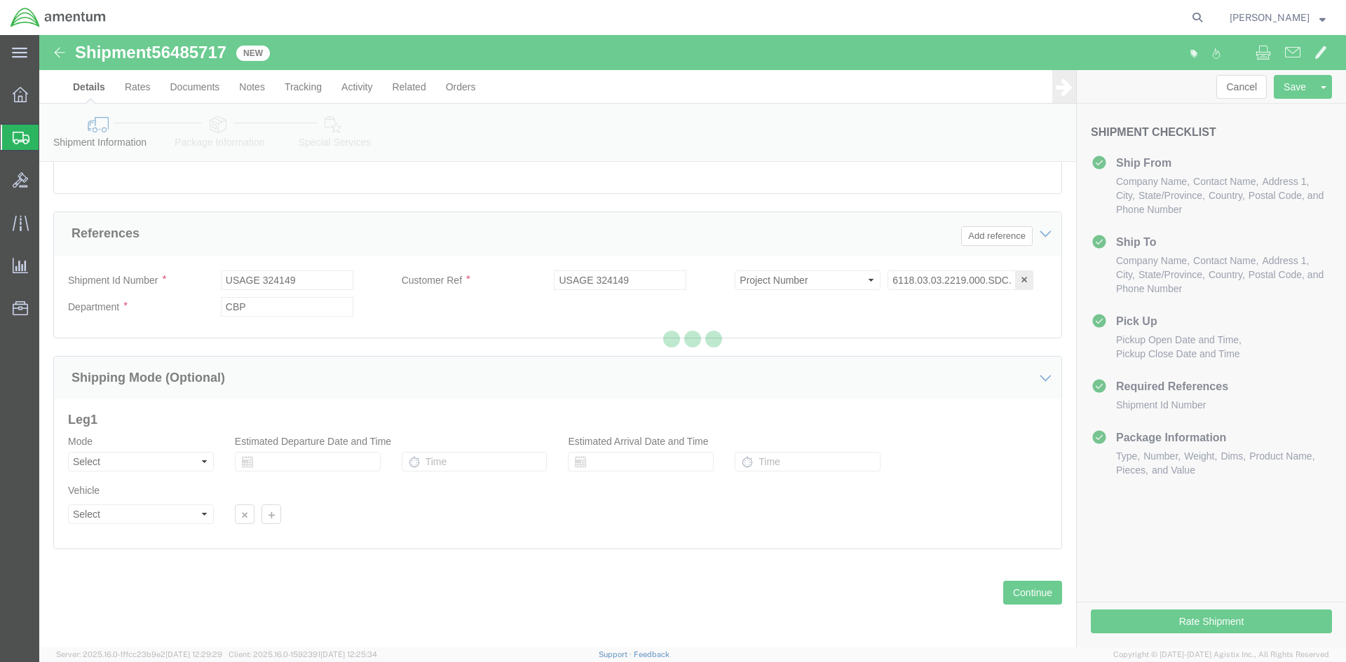
scroll to position [85, 0]
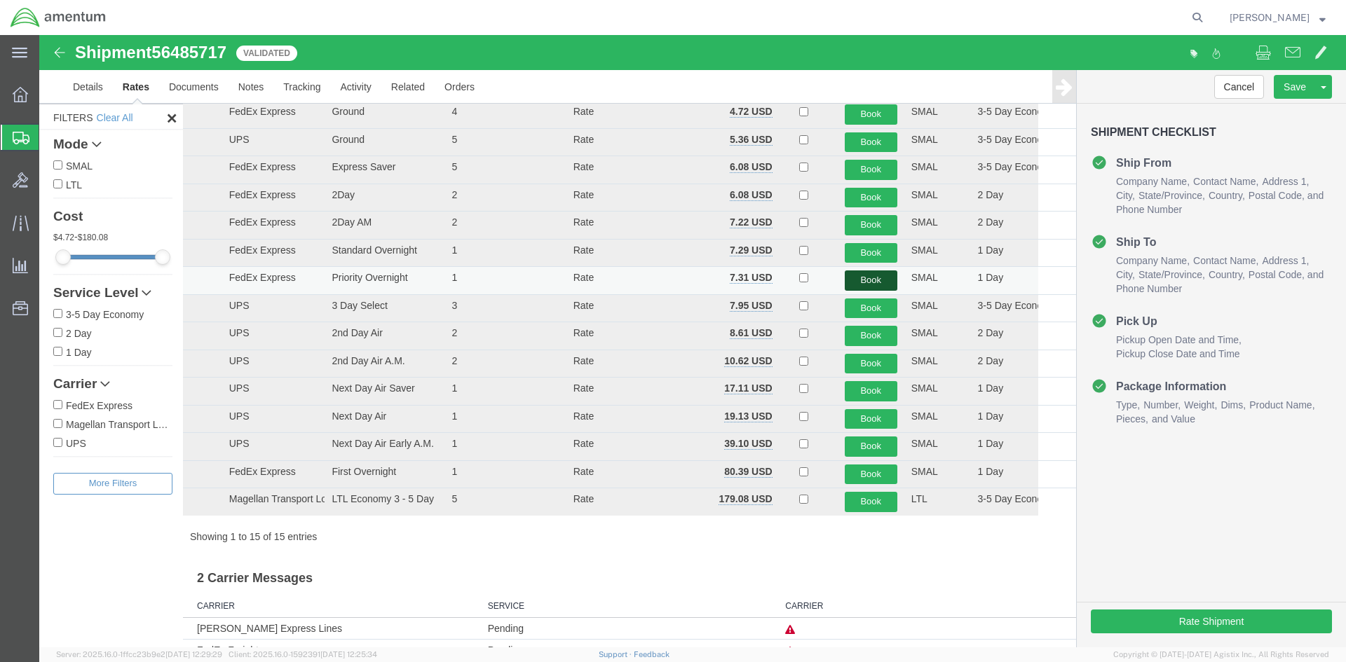
click at [863, 280] on button "Book" at bounding box center [870, 281] width 53 height 20
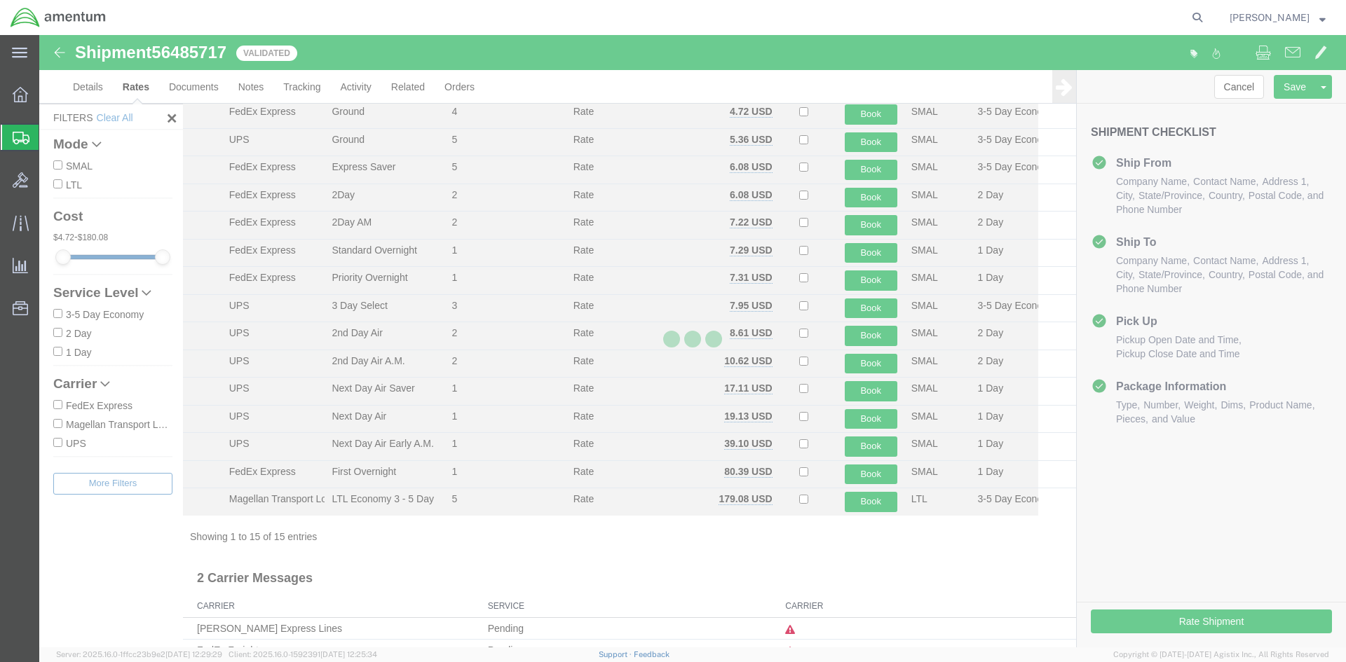
scroll to position [0, 0]
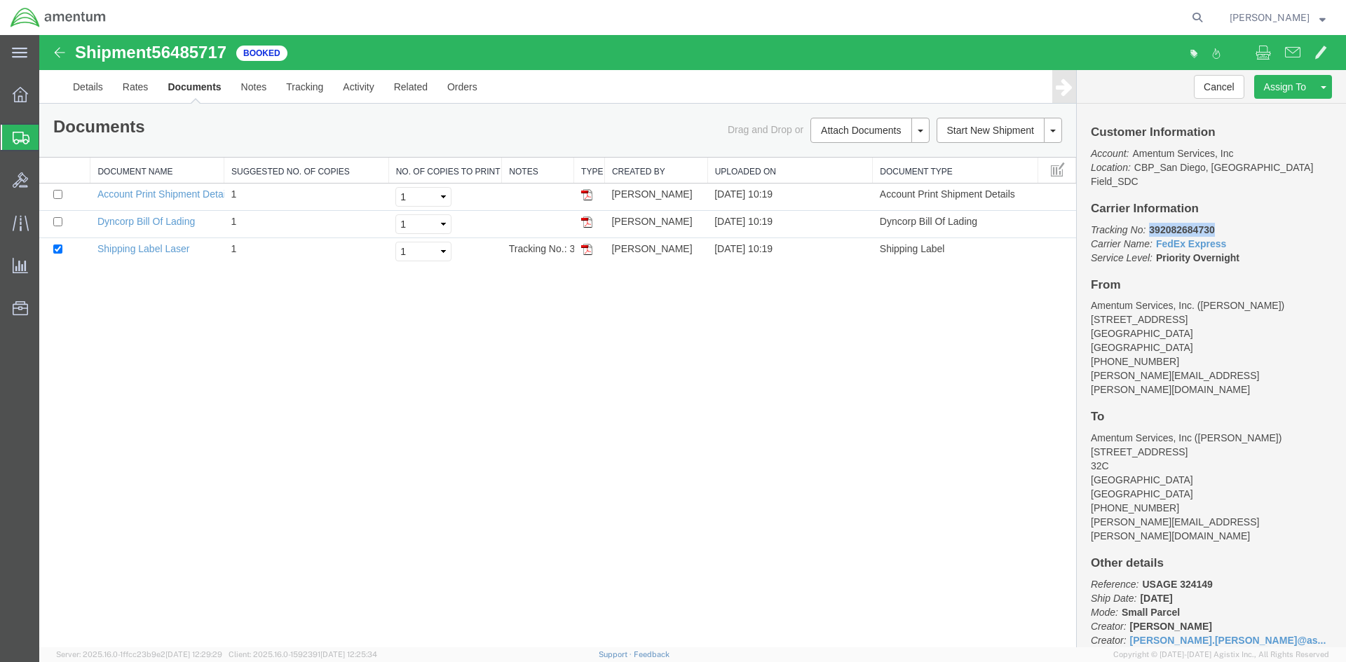
drag, startPoint x: 1212, startPoint y: 216, endPoint x: 1153, endPoint y: 217, distance: 59.6
click at [1153, 224] on b "392082684730" at bounding box center [1181, 229] width 65 height 11
click at [1156, 224] on b "392082684730" at bounding box center [1181, 229] width 65 height 11
click at [1224, 223] on p "Tracking No: 392082684730 Carrier Name: FedEx Express FedEx Express Service Lev…" at bounding box center [1210, 244] width 241 height 42
drag, startPoint x: 1217, startPoint y: 214, endPoint x: 1147, endPoint y: 218, distance: 70.2
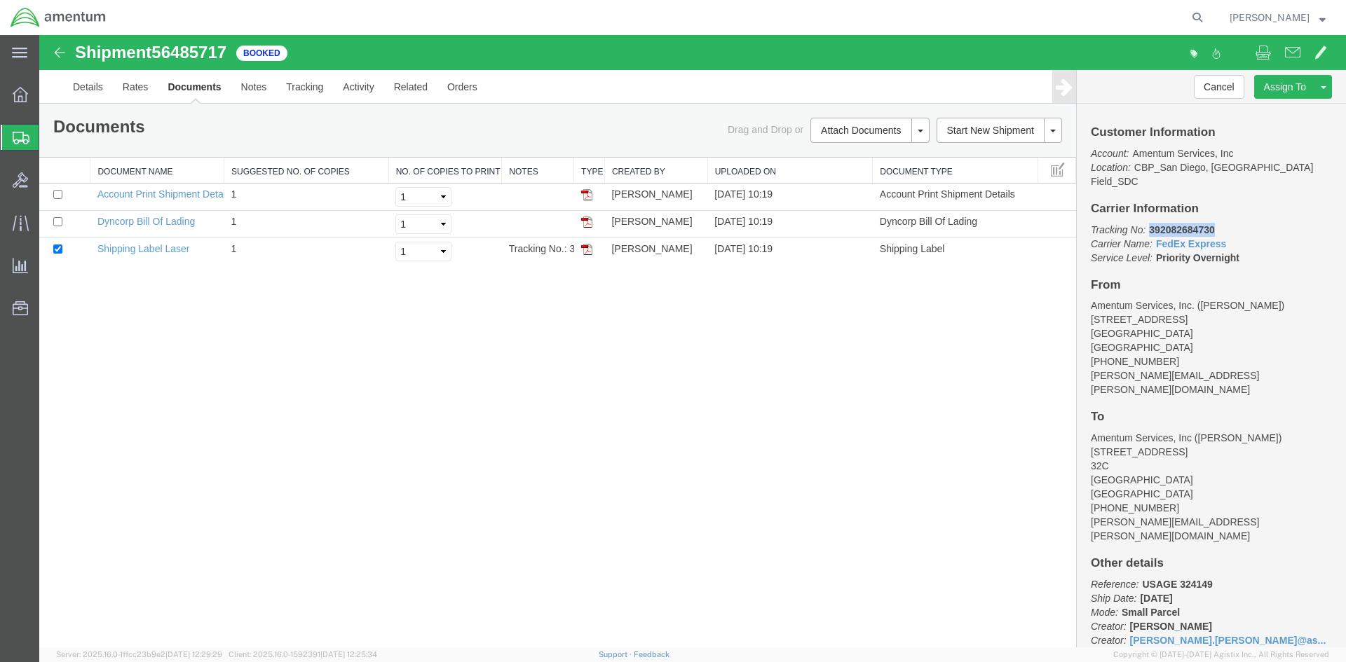
click at [1147, 223] on p "Tracking No: 392082684730 Carrier Name: FedEx Express FedEx Express Service Lev…" at bounding box center [1210, 244] width 241 height 42
copy b "392082684730"
